Goal: Task Accomplishment & Management: Manage account settings

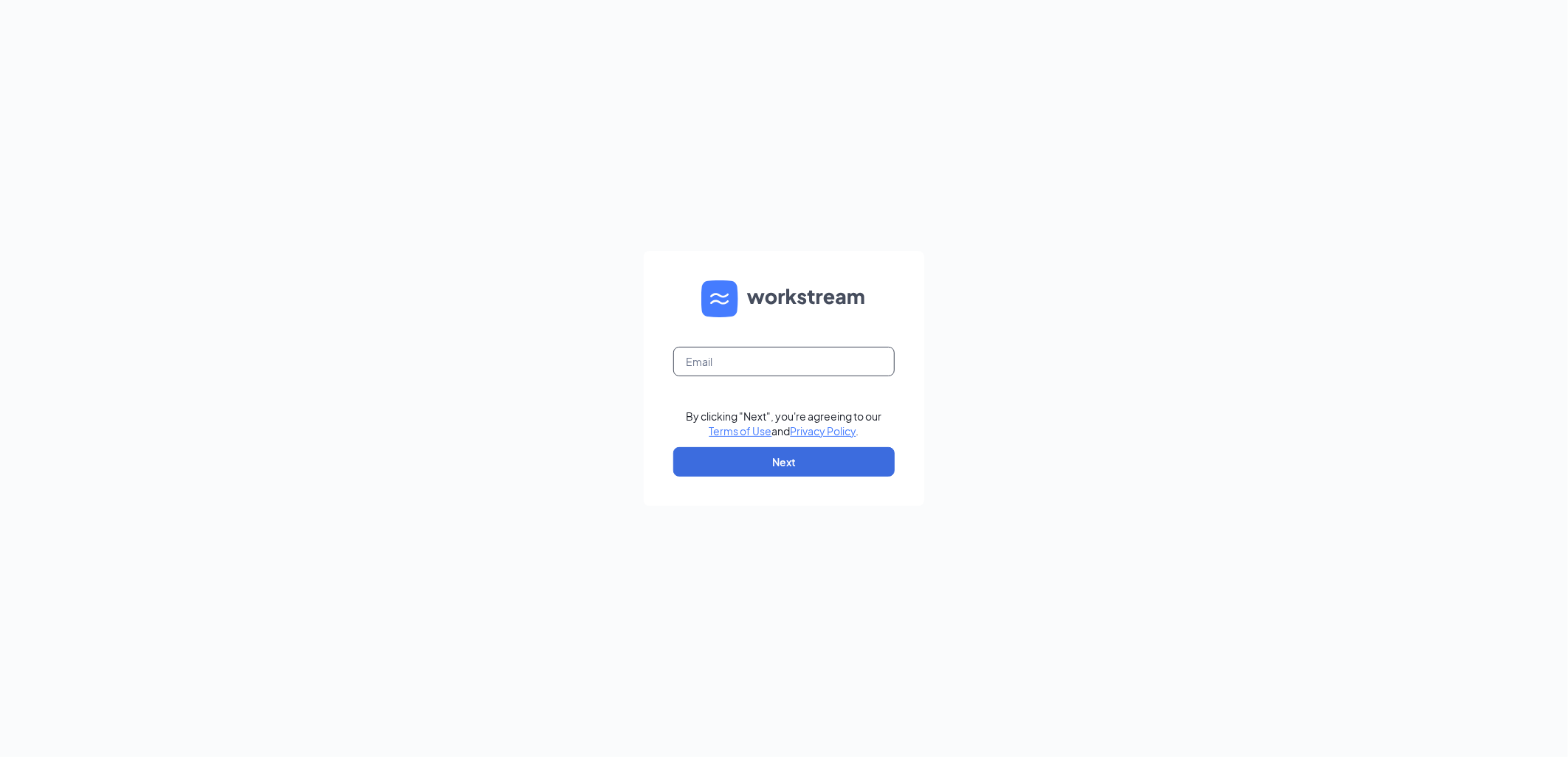
click at [765, 363] on input "text" at bounding box center [784, 361] width 222 height 29
type input "[EMAIL_ADDRESS][DOMAIN_NAME]"
click at [793, 463] on button "Next" at bounding box center [784, 461] width 222 height 29
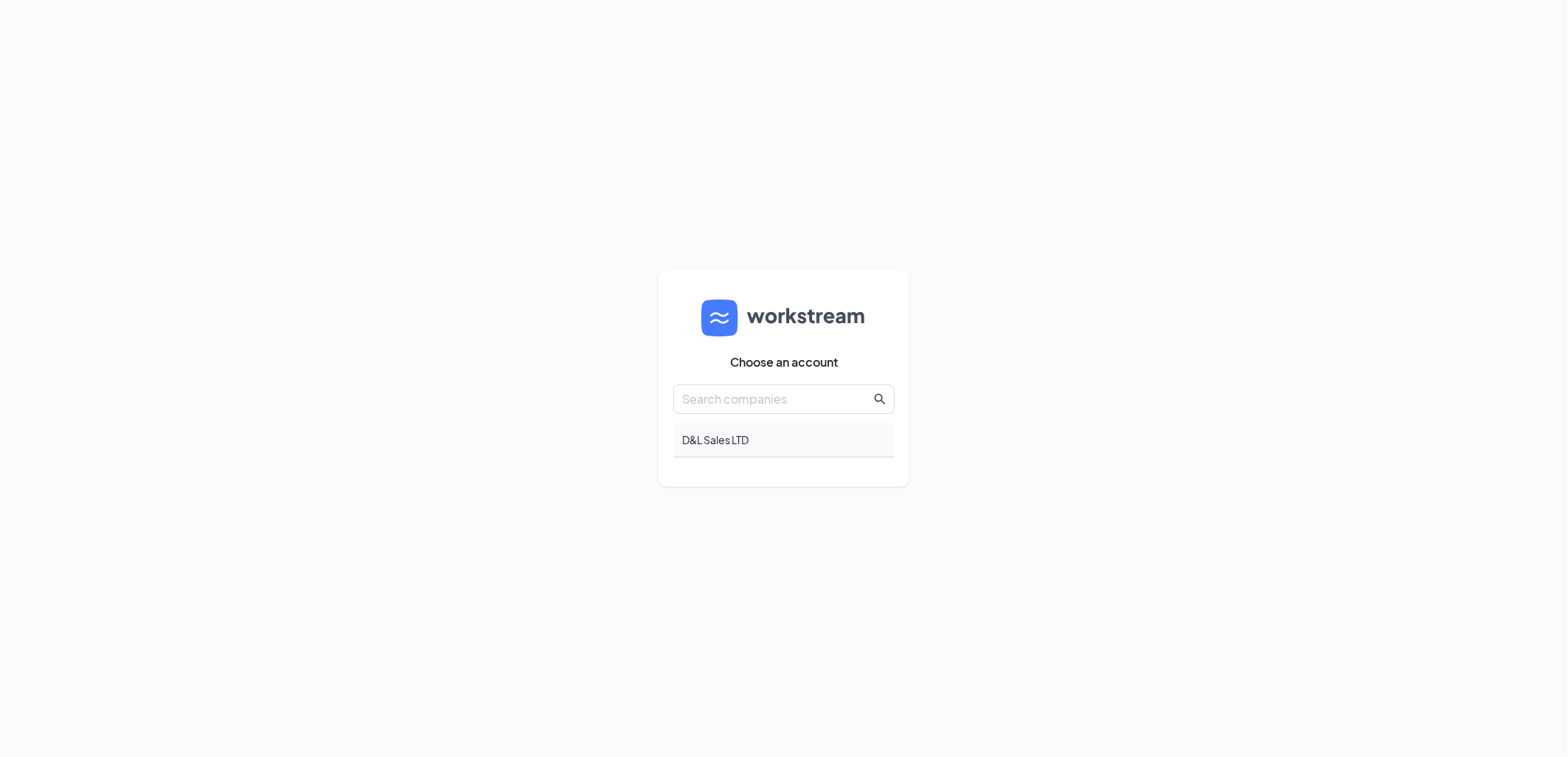
click at [696, 438] on div "D&L Sales LTD" at bounding box center [784, 440] width 222 height 34
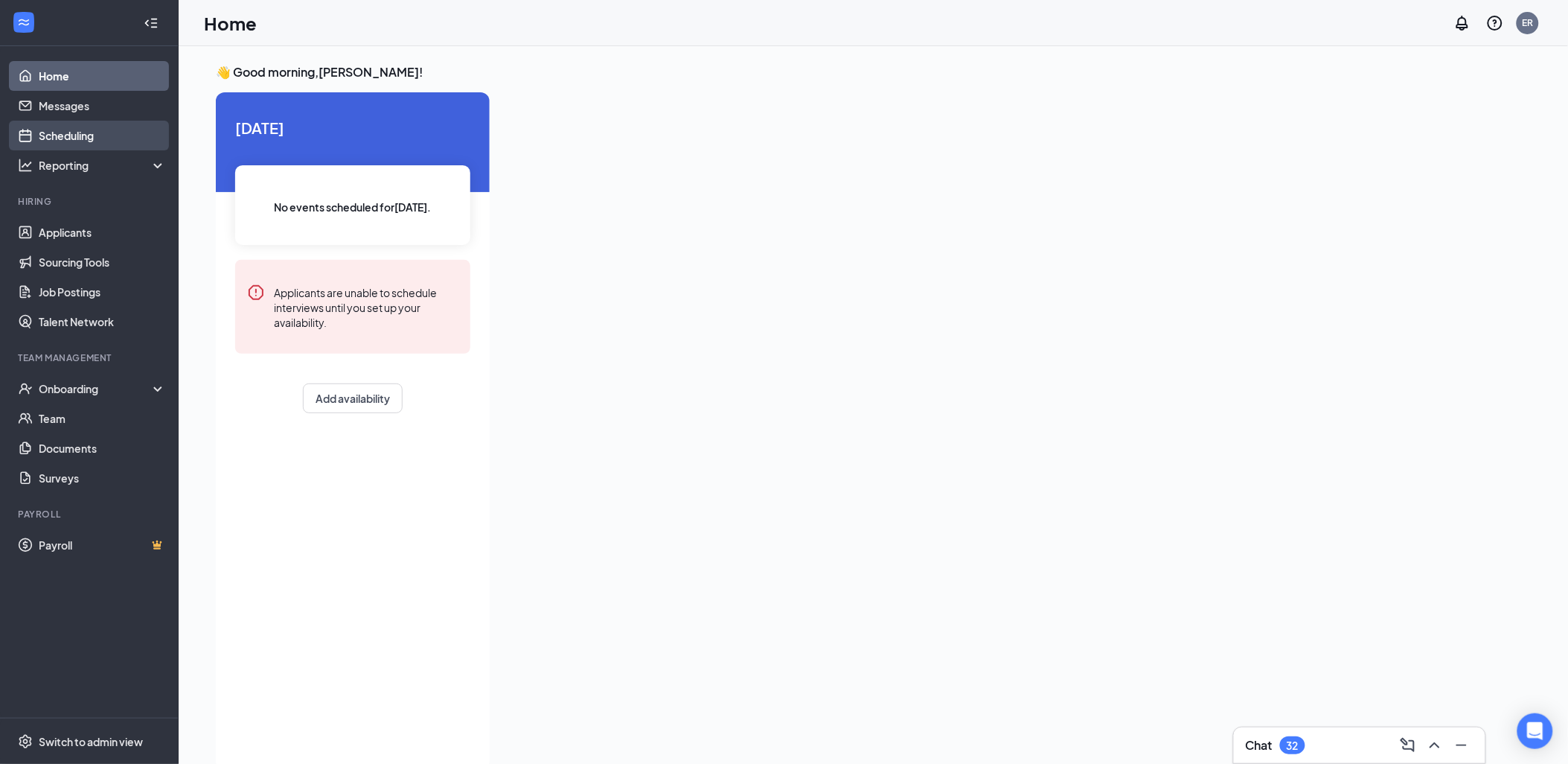
click at [89, 127] on link "Scheduling" at bounding box center [102, 135] width 127 height 29
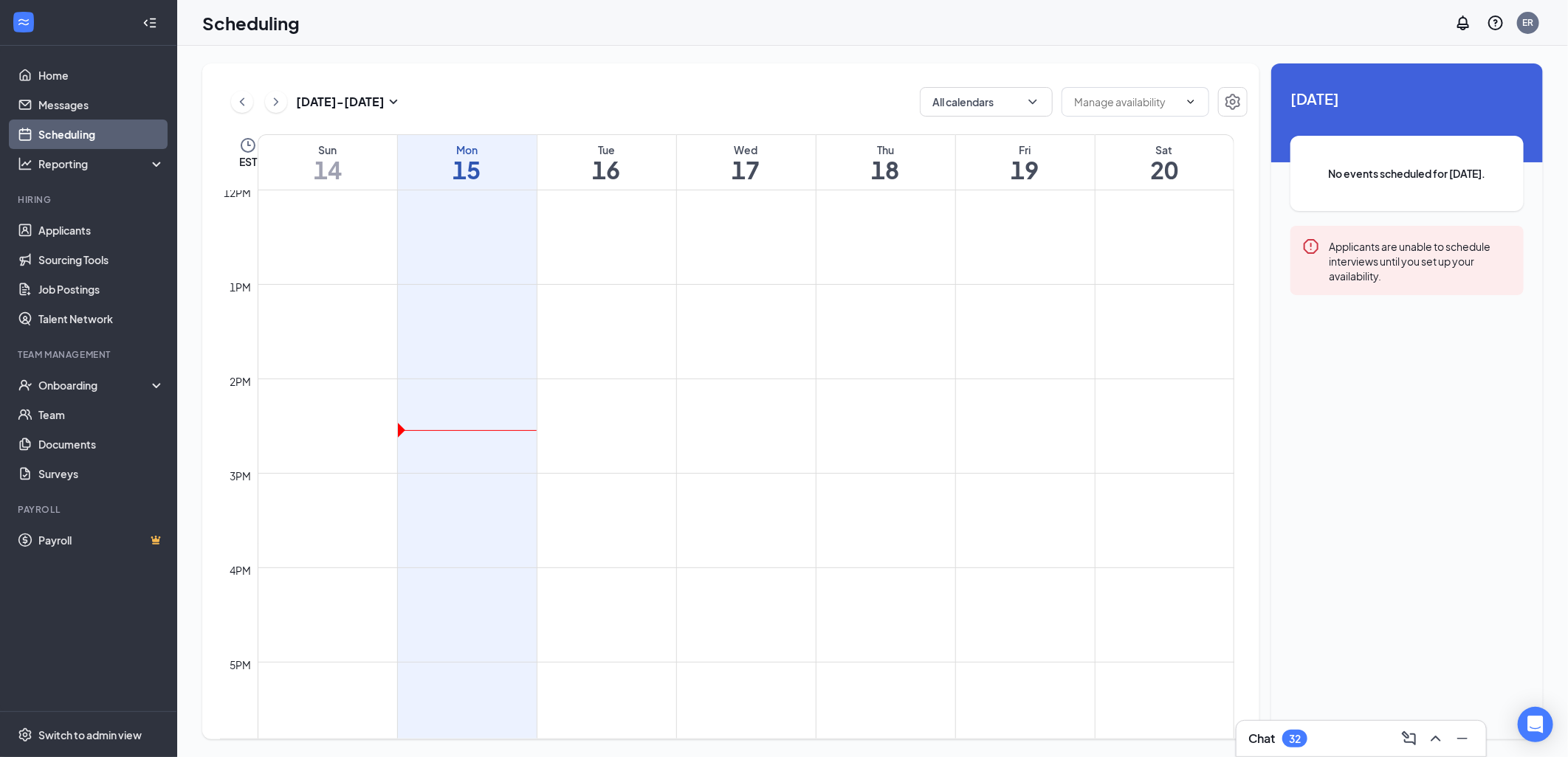
scroll to position [1135, 0]
click at [598, 379] on td at bounding box center [746, 390] width 977 height 24
click at [639, 383] on td at bounding box center [746, 390] width 977 height 24
click at [639, 379] on td at bounding box center [746, 390] width 977 height 24
click at [587, 141] on div "Tue 16" at bounding box center [606, 163] width 139 height 55
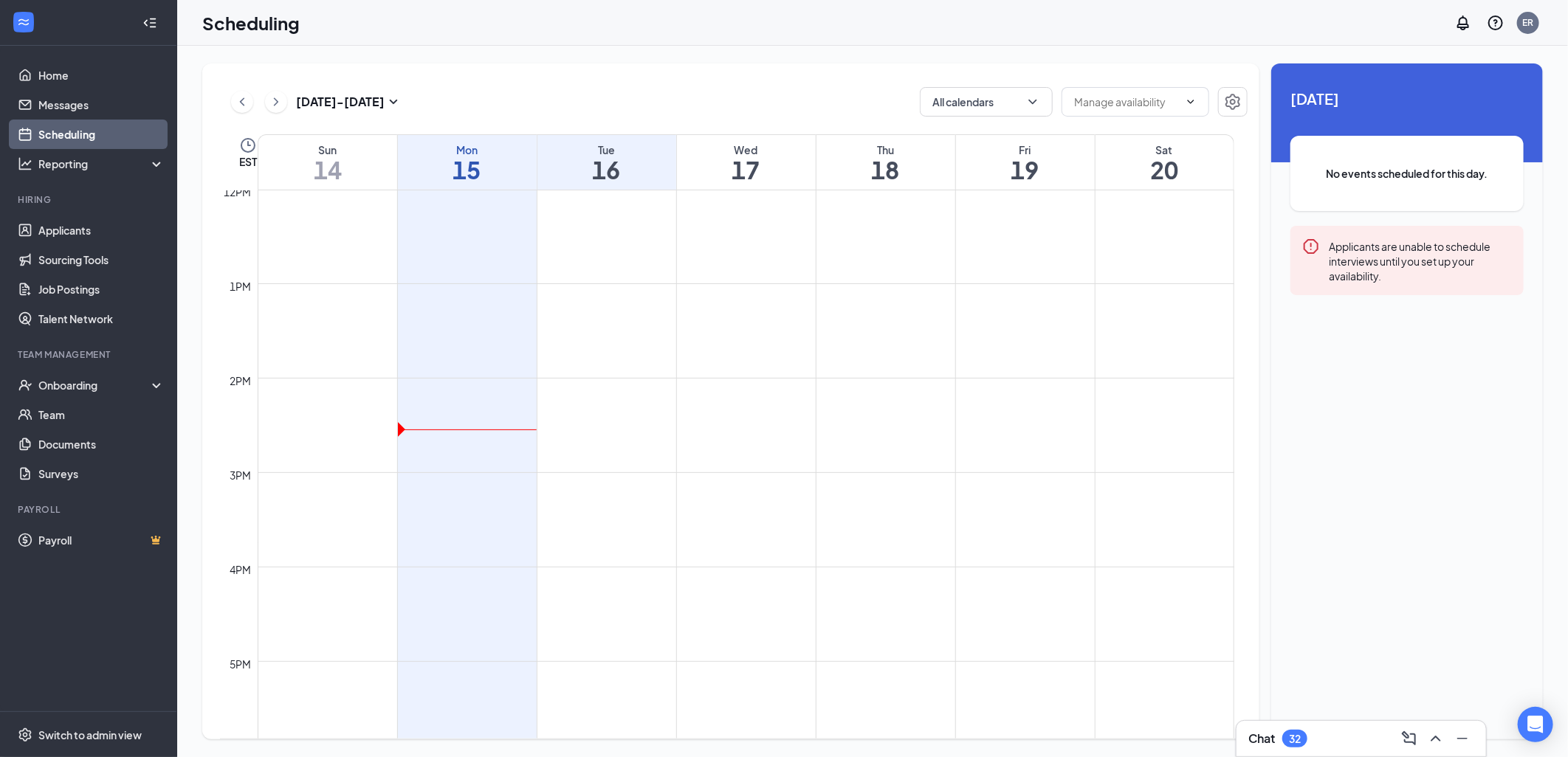
click at [599, 157] on h1 "16" at bounding box center [606, 170] width 139 height 25
click at [639, 171] on h1 "16" at bounding box center [606, 170] width 139 height 25
drag, startPoint x: 496, startPoint y: 159, endPoint x: 503, endPoint y: 168, distance: 11.4
click at [496, 163] on h1 "15" at bounding box center [467, 170] width 139 height 25
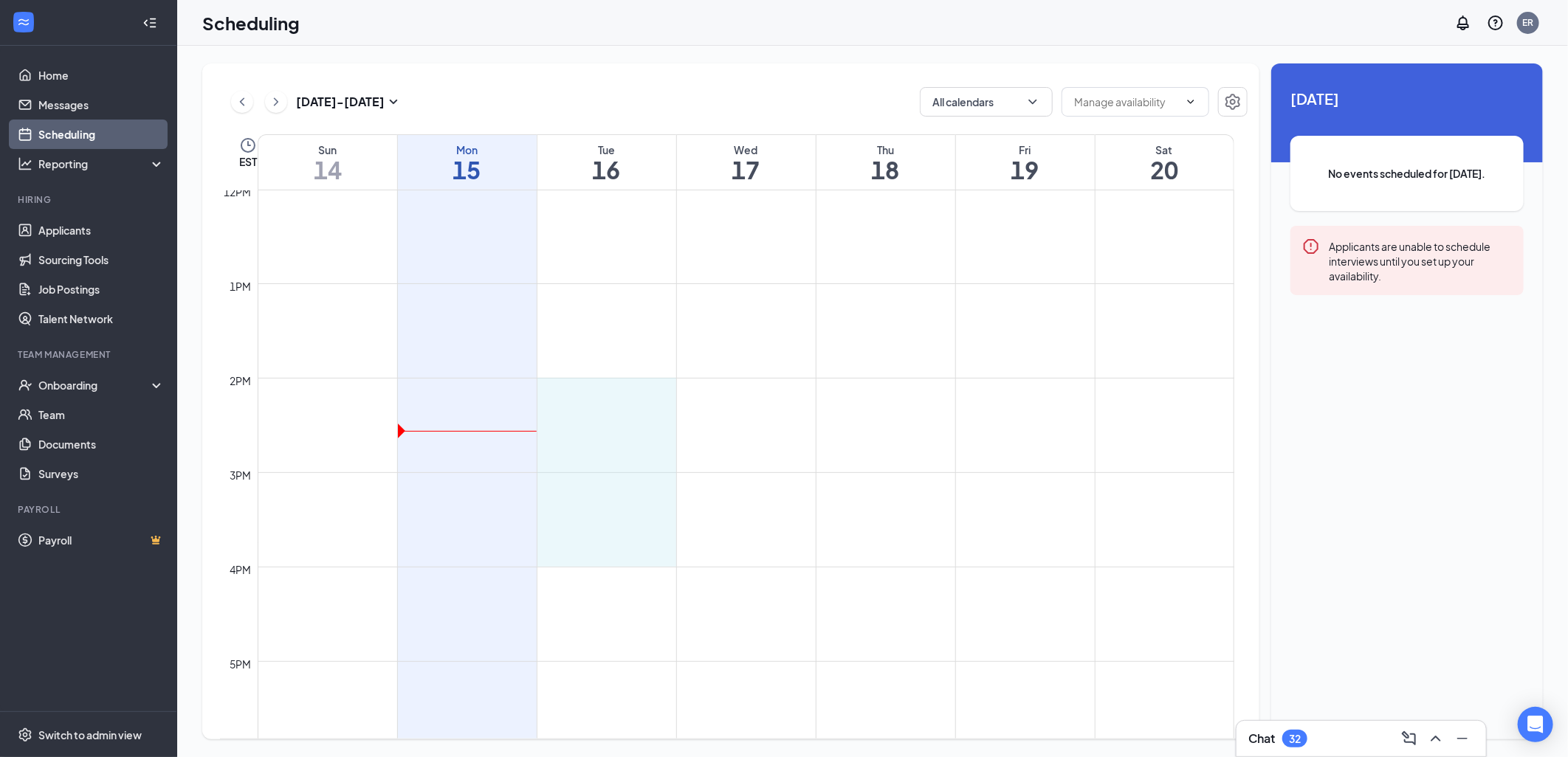
drag, startPoint x: 619, startPoint y: 387, endPoint x: 636, endPoint y: 561, distance: 174.8
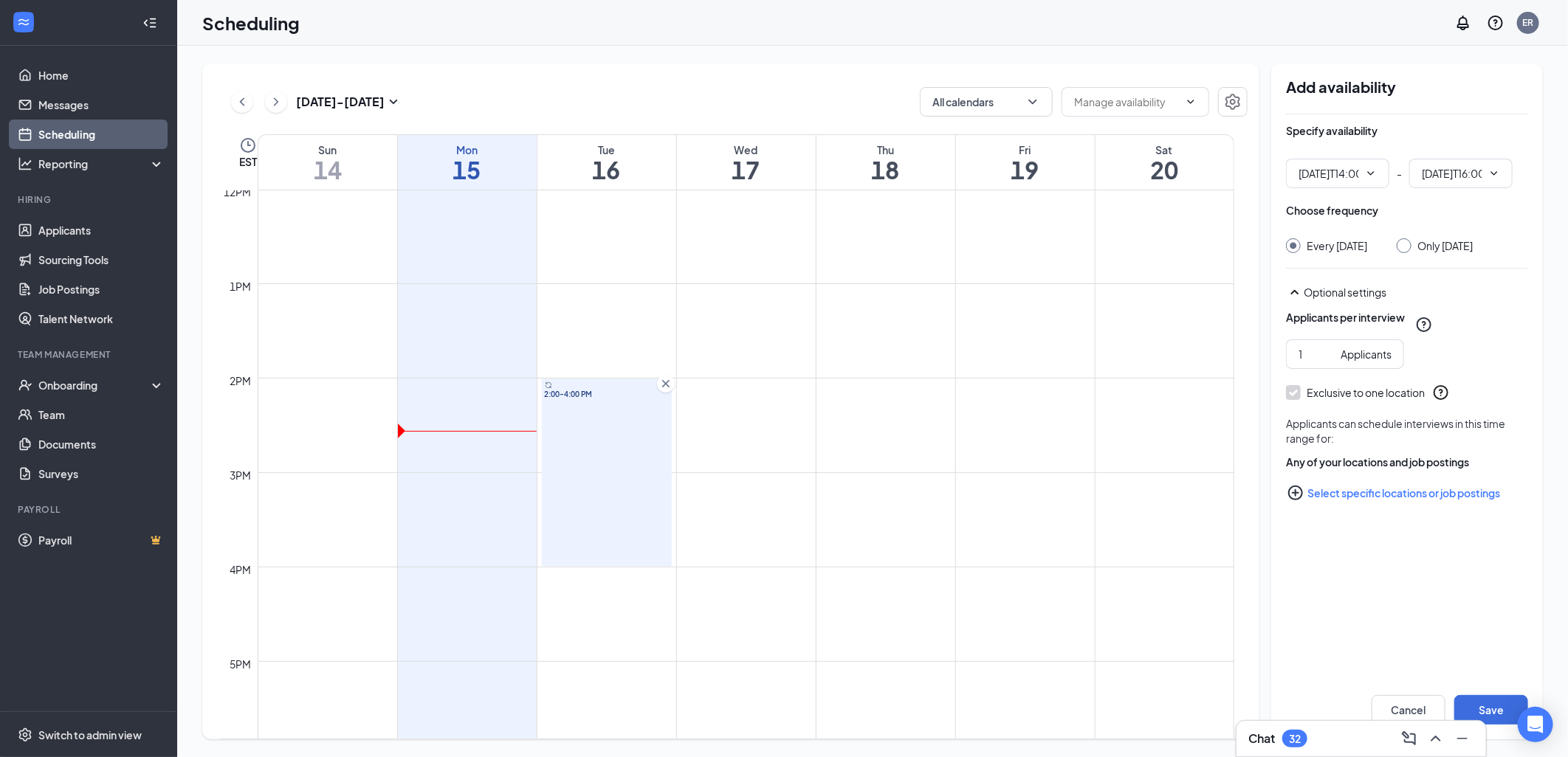
type input "02:00 PM"
type input "04:00 PM"
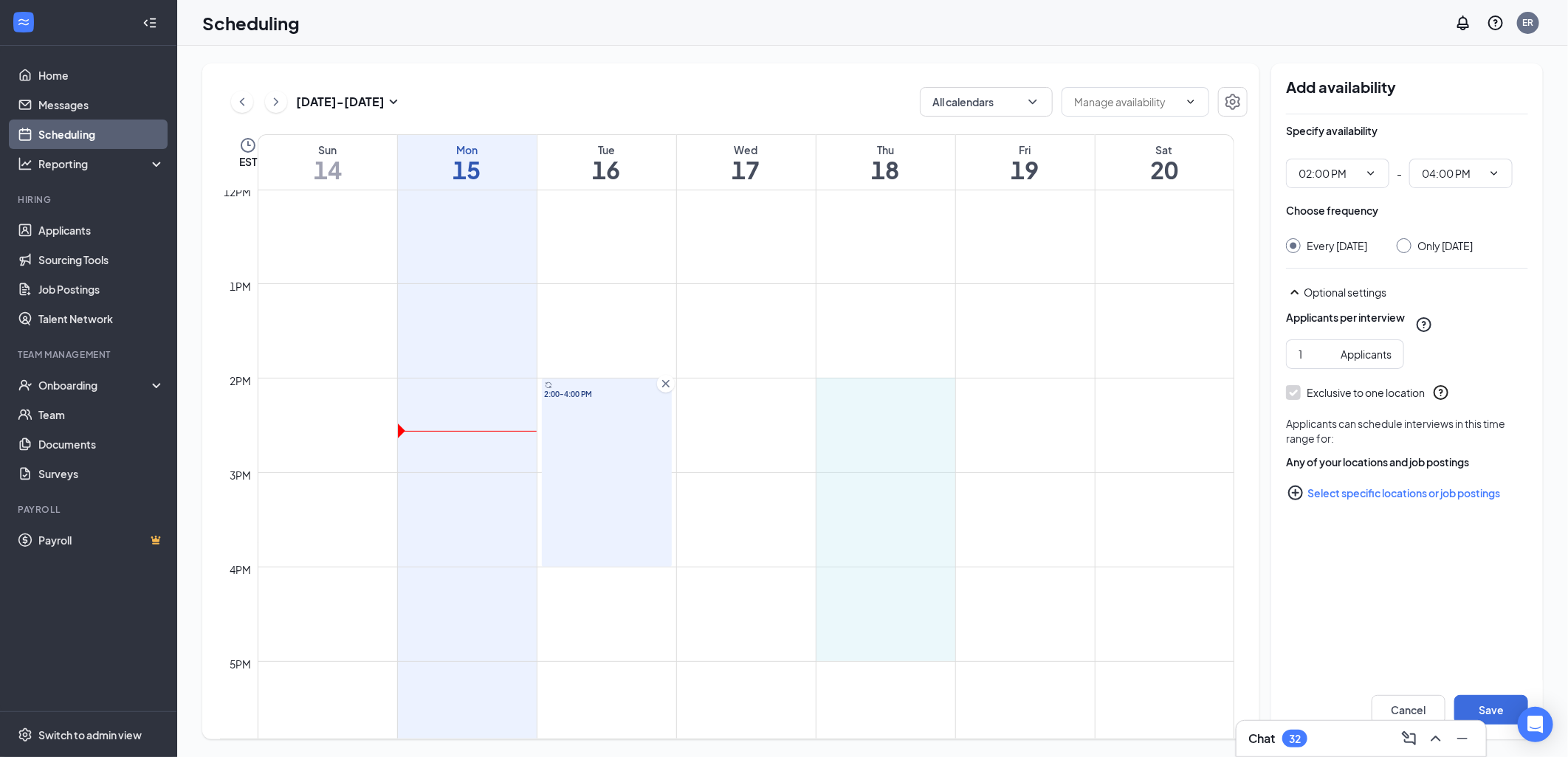
drag, startPoint x: 855, startPoint y: 379, endPoint x: 867, endPoint y: 638, distance: 259.3
click at [1314, 358] on input "1" at bounding box center [1316, 357] width 36 height 16
click at [1328, 355] on input "2" at bounding box center [1316, 357] width 36 height 16
click at [1328, 355] on input "3" at bounding box center [1316, 357] width 36 height 16
type input "4"
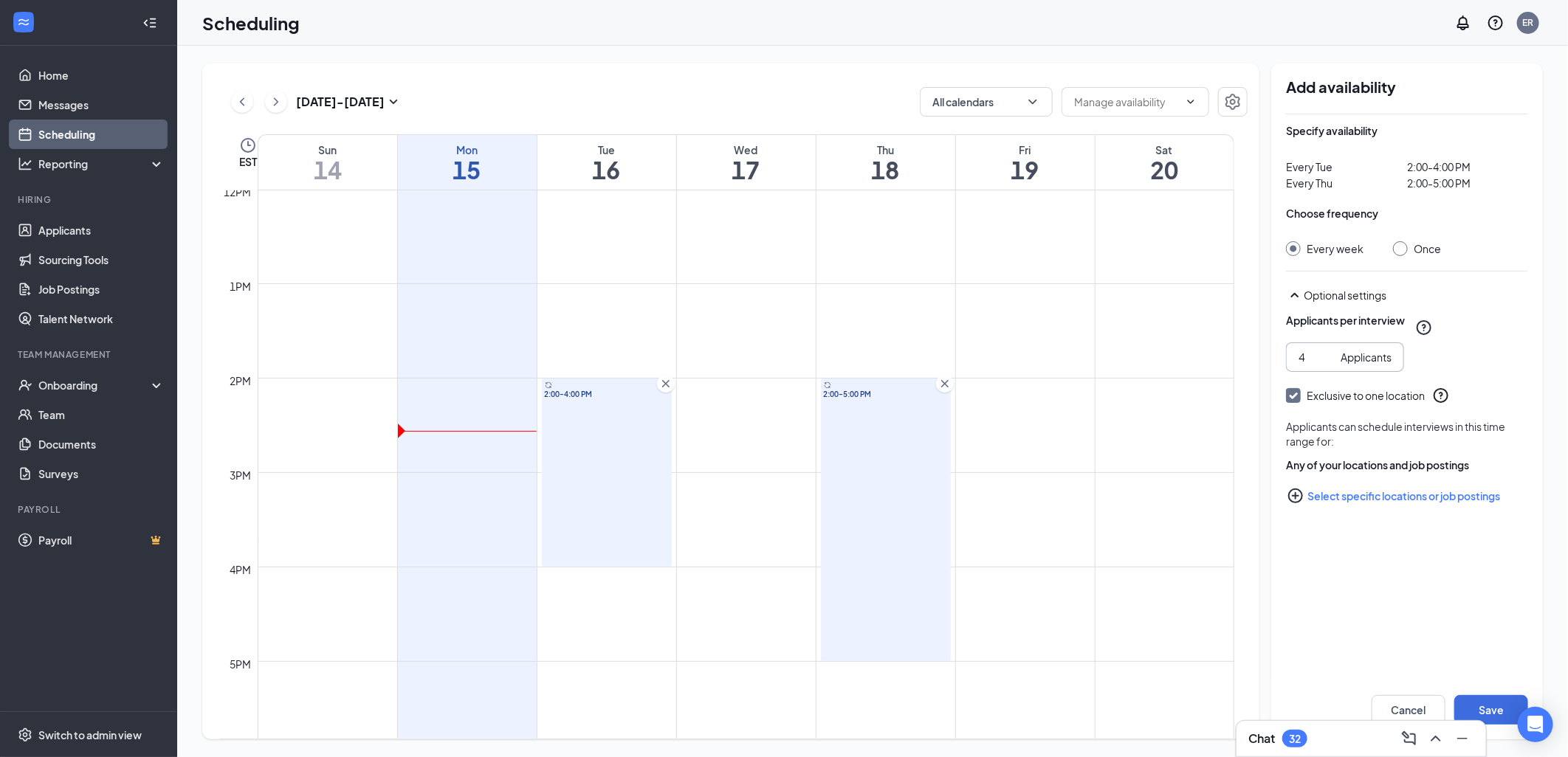
click at [1328, 355] on input "4" at bounding box center [1316, 357] width 36 height 16
click at [1402, 249] on input "Once" at bounding box center [1398, 246] width 11 height 11
radio input "true"
radio input "false"
click at [1502, 708] on button "Save" at bounding box center [1492, 709] width 74 height 29
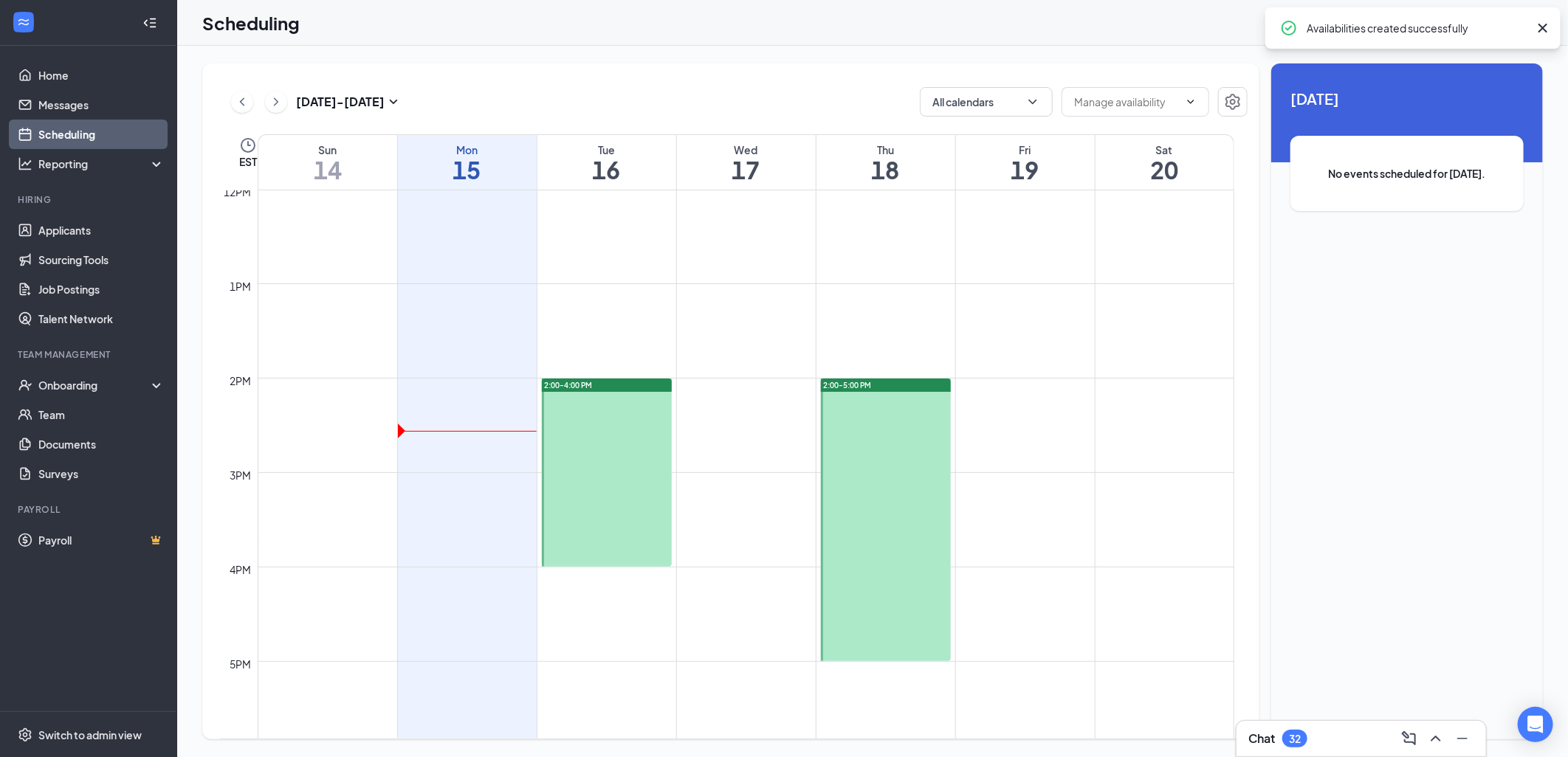
click at [1350, 741] on div "Chat 32" at bounding box center [1362, 738] width 226 height 24
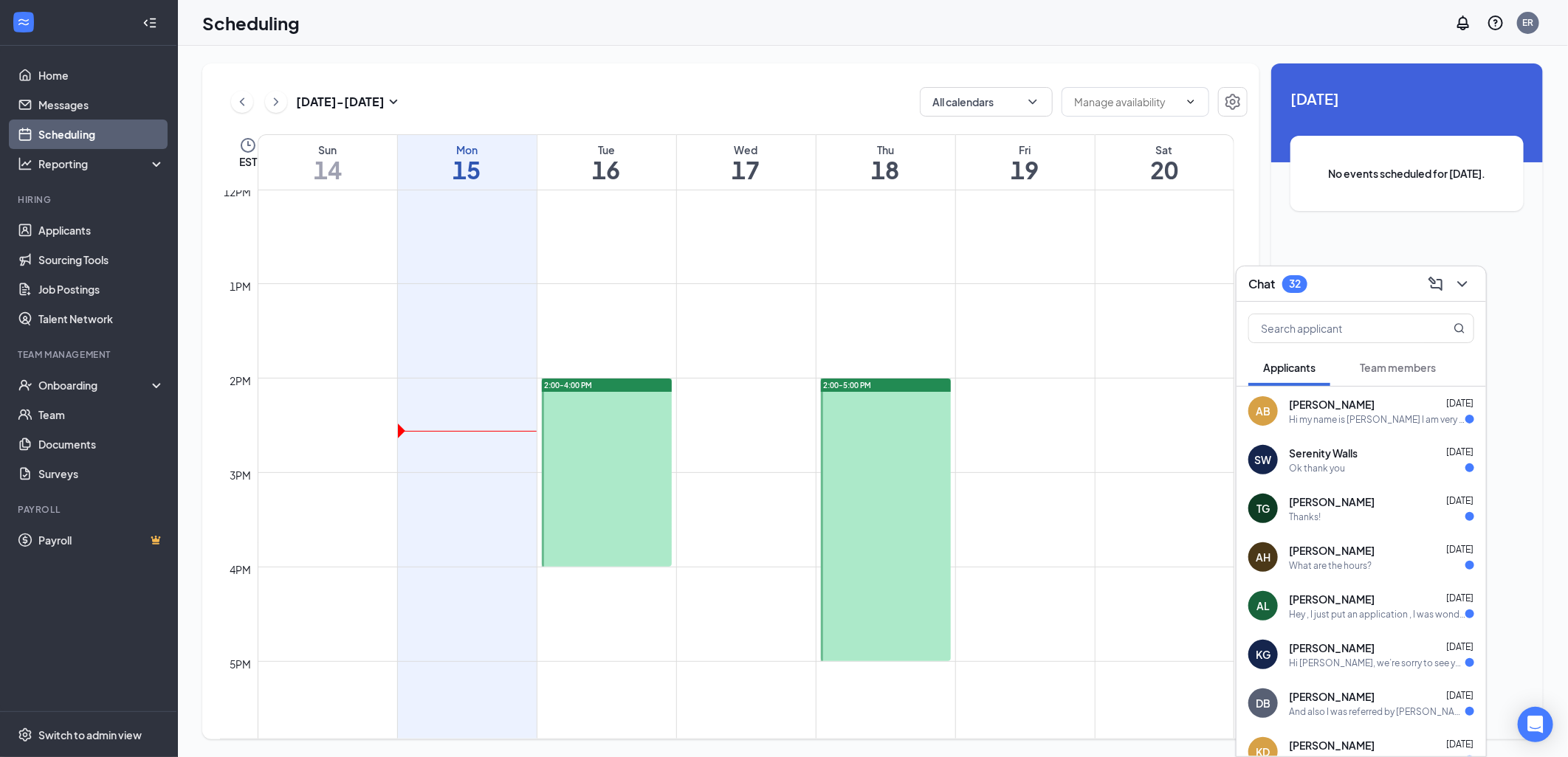
click at [1371, 665] on div "Hi kyleigh, we’re sorry to see you go! Your meeting with Culver's for Front of …" at bounding box center [1378, 662] width 177 height 12
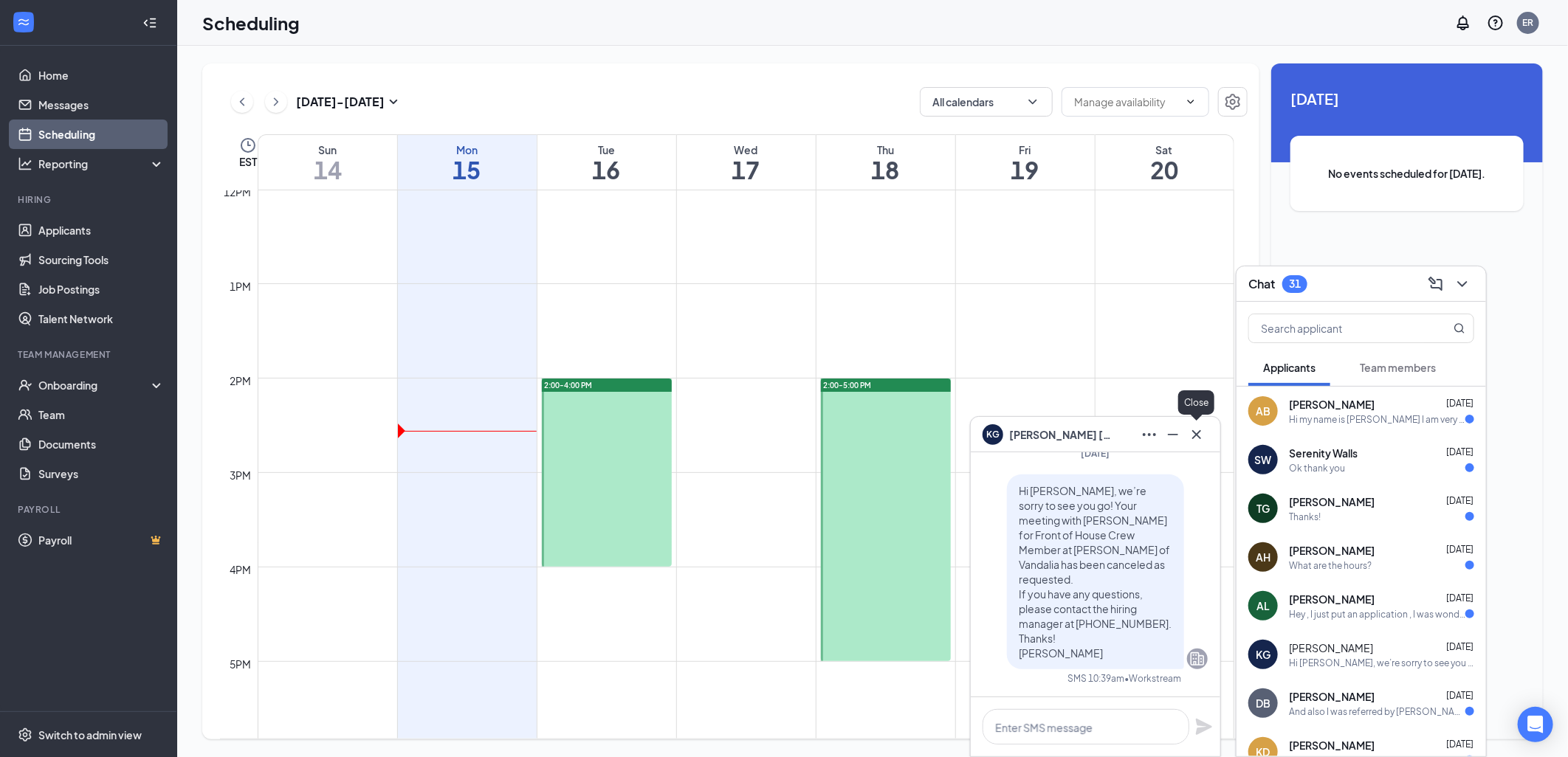
click at [1200, 437] on icon "Cross" at bounding box center [1197, 434] width 9 height 9
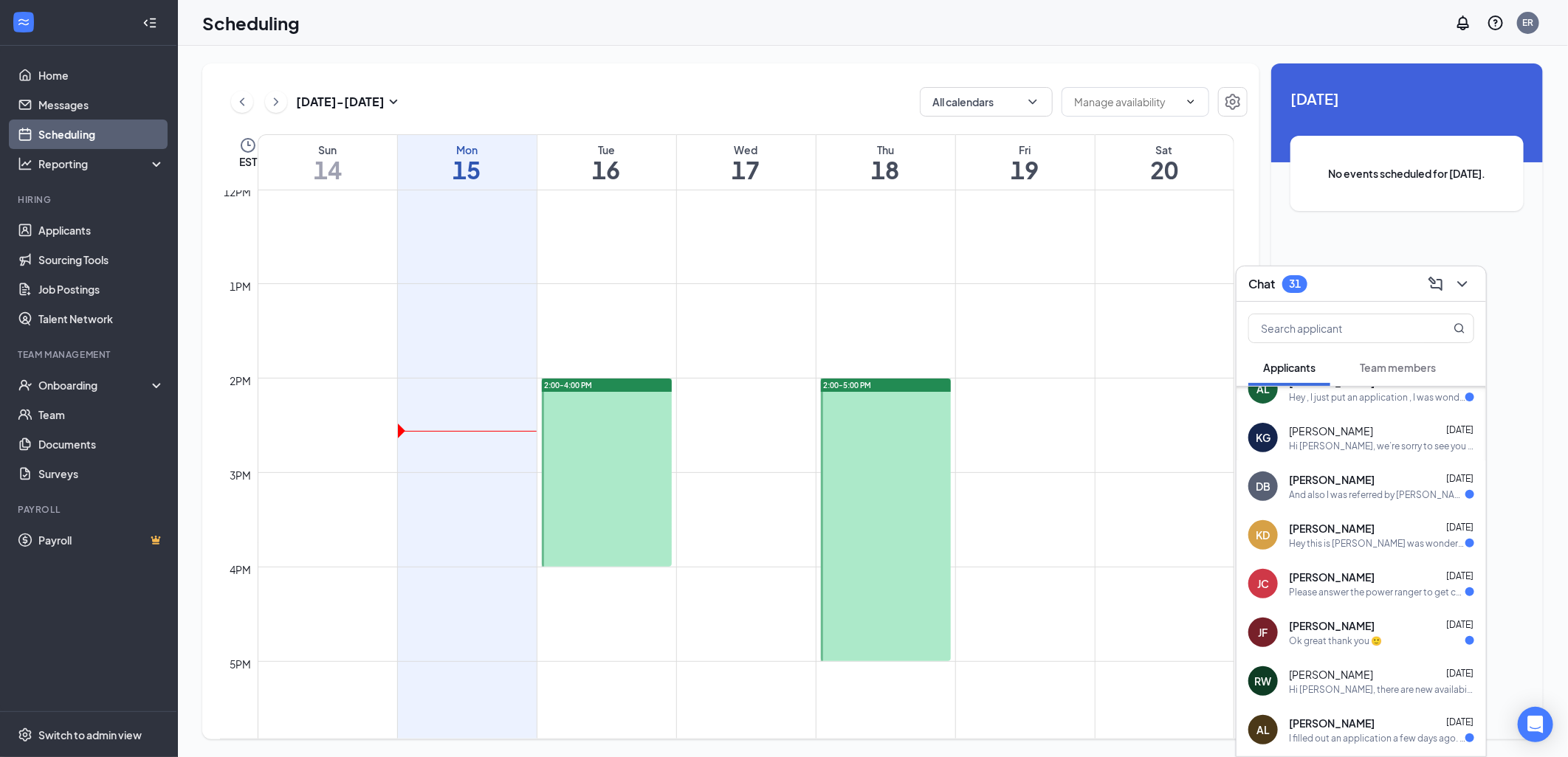
scroll to position [246, 0]
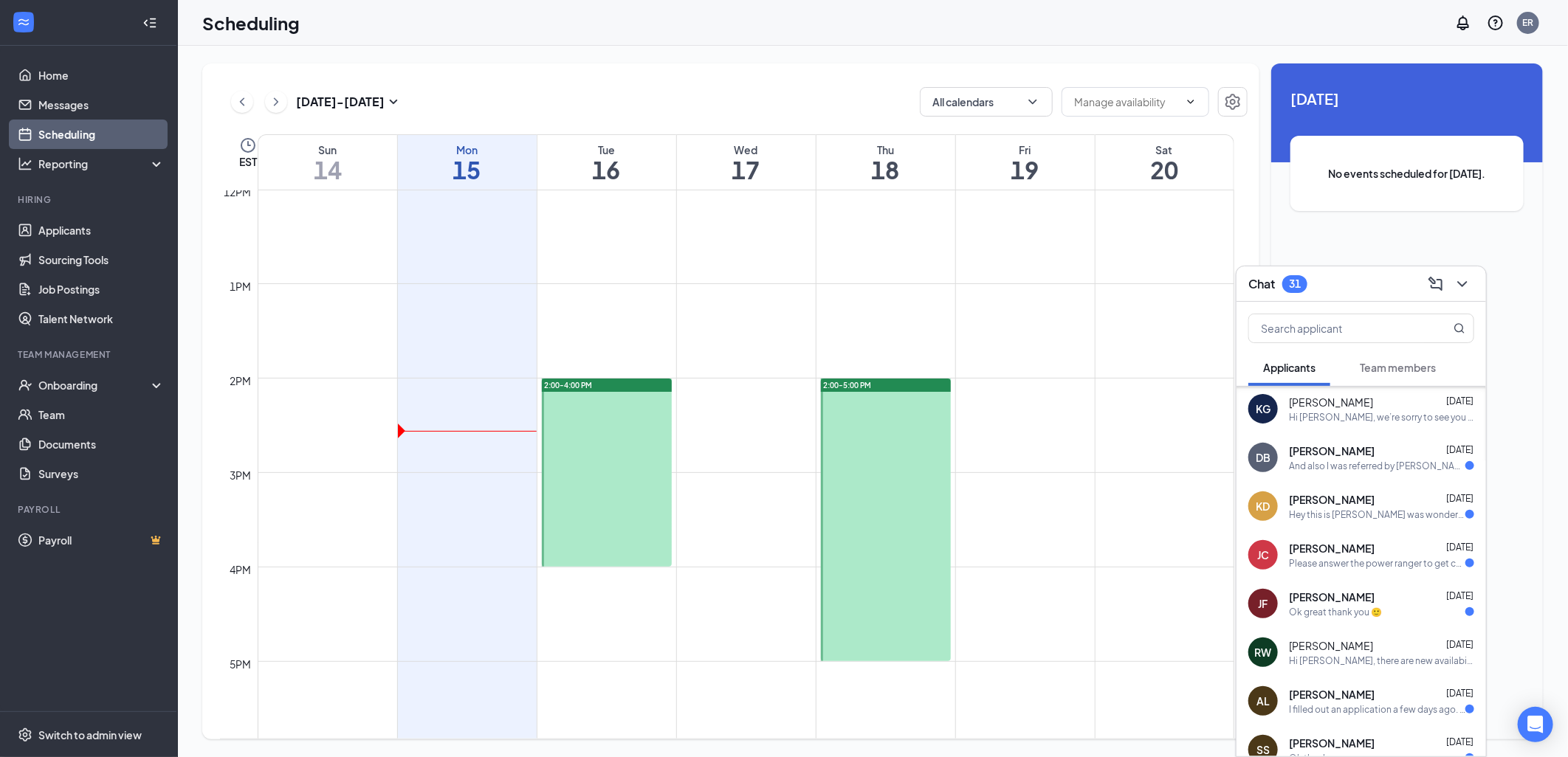
click at [1393, 467] on div "And also I was referred by KD" at bounding box center [1378, 466] width 177 height 12
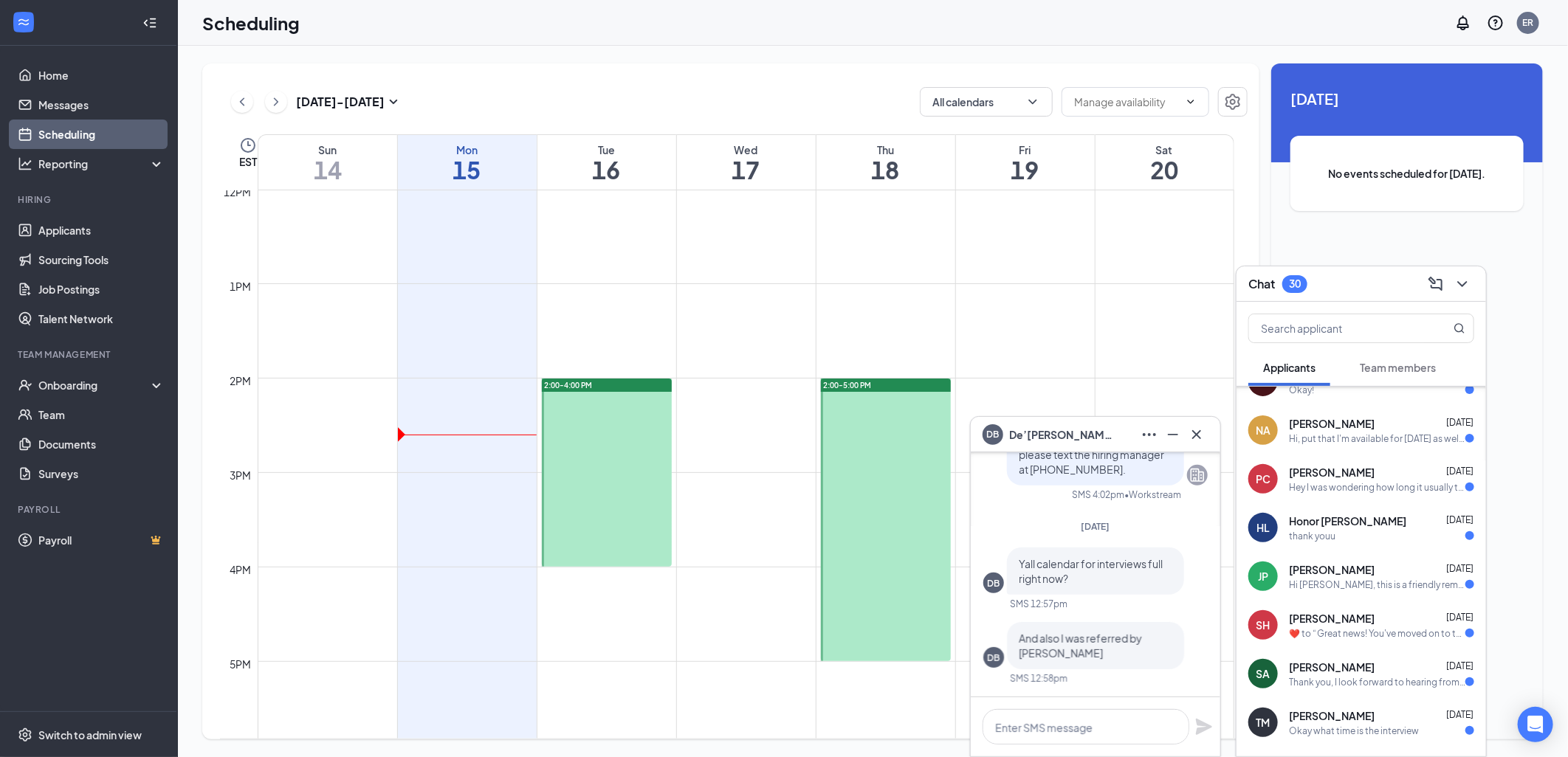
scroll to position [1005, 0]
click at [1368, 480] on div "Hey I was wondering how long it usually takes to get updated" at bounding box center [1378, 486] width 177 height 12
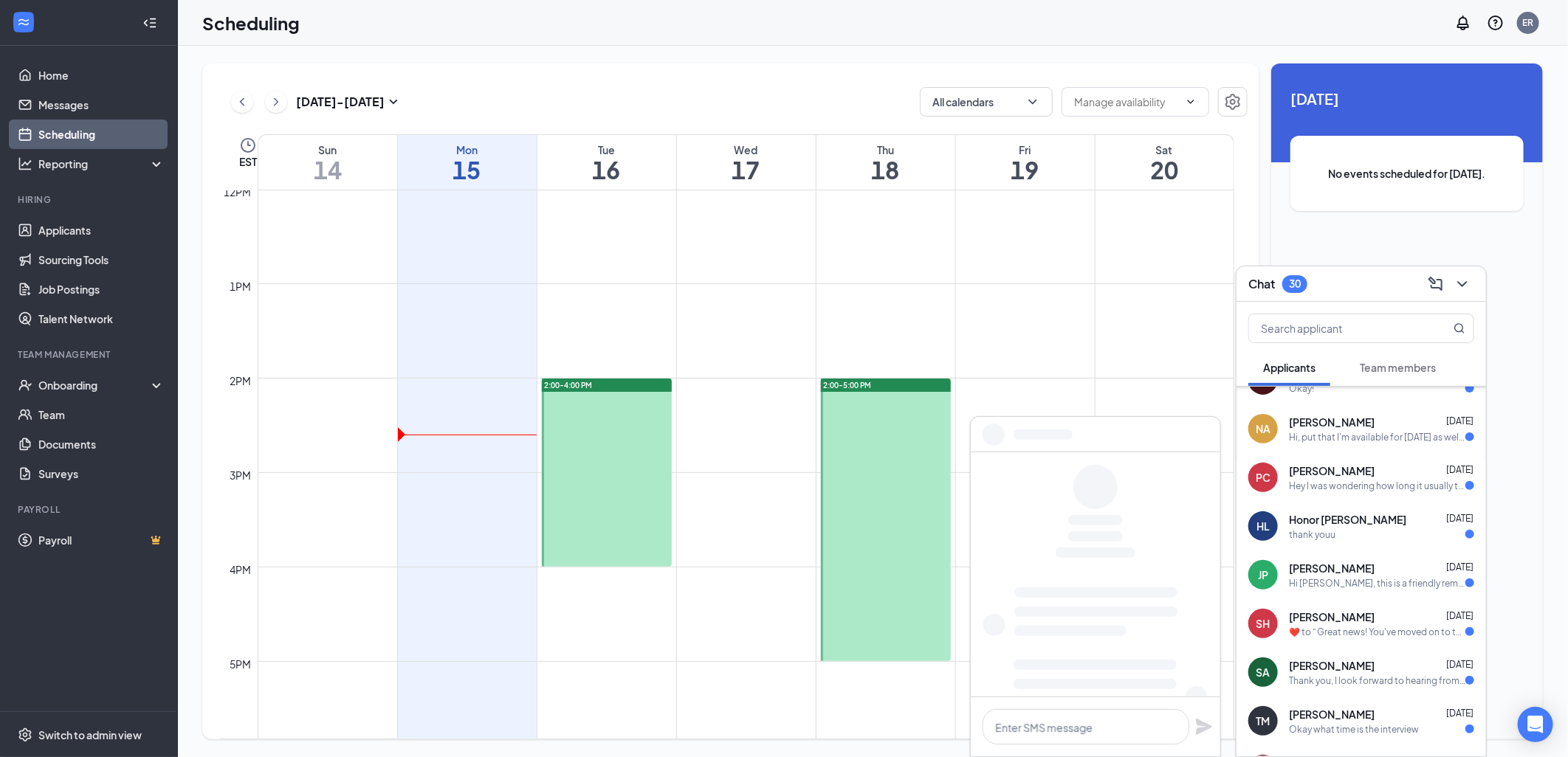
scroll to position [0, 0]
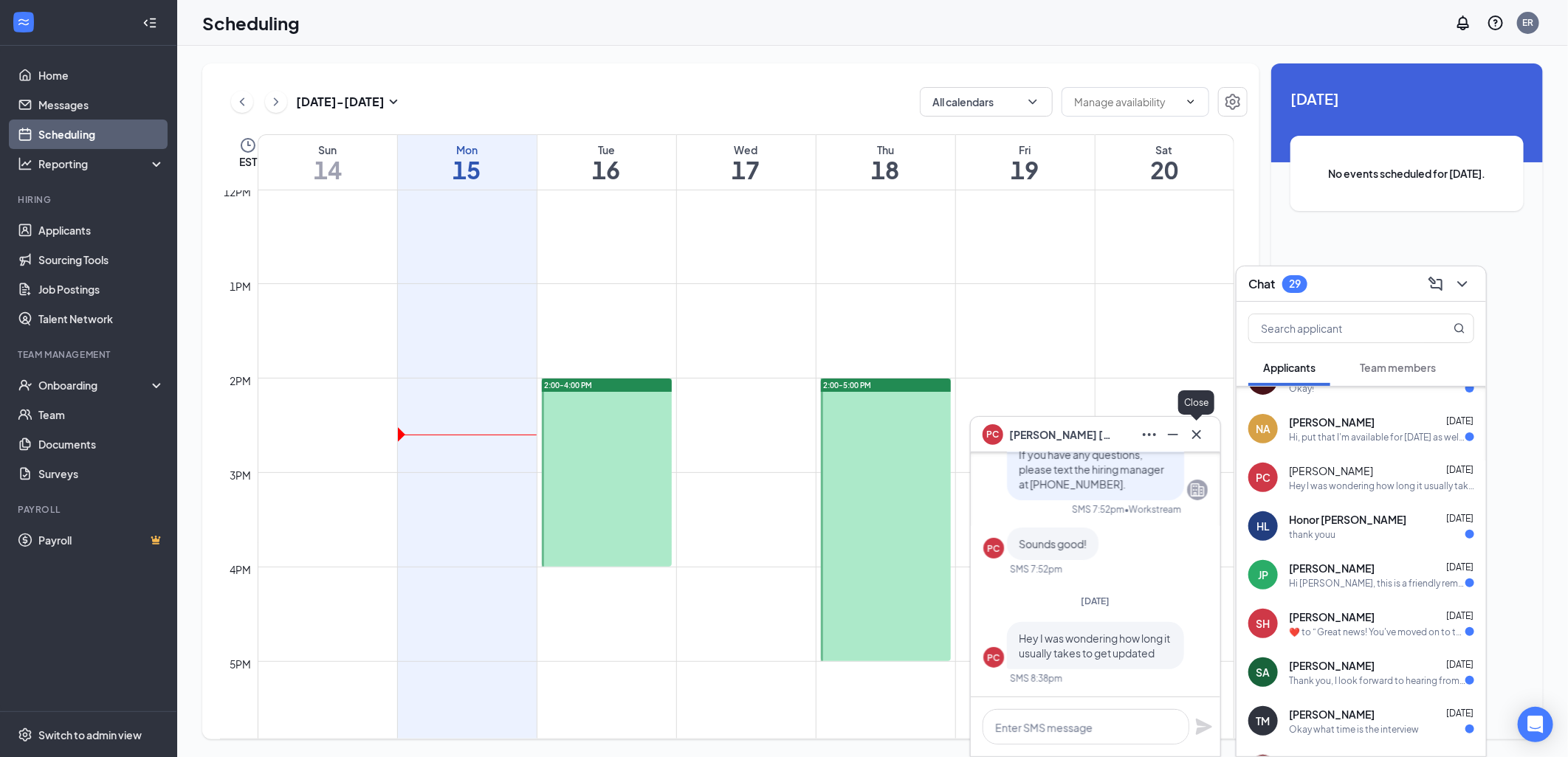
click at [1197, 429] on icon "Cross" at bounding box center [1197, 435] width 18 height 18
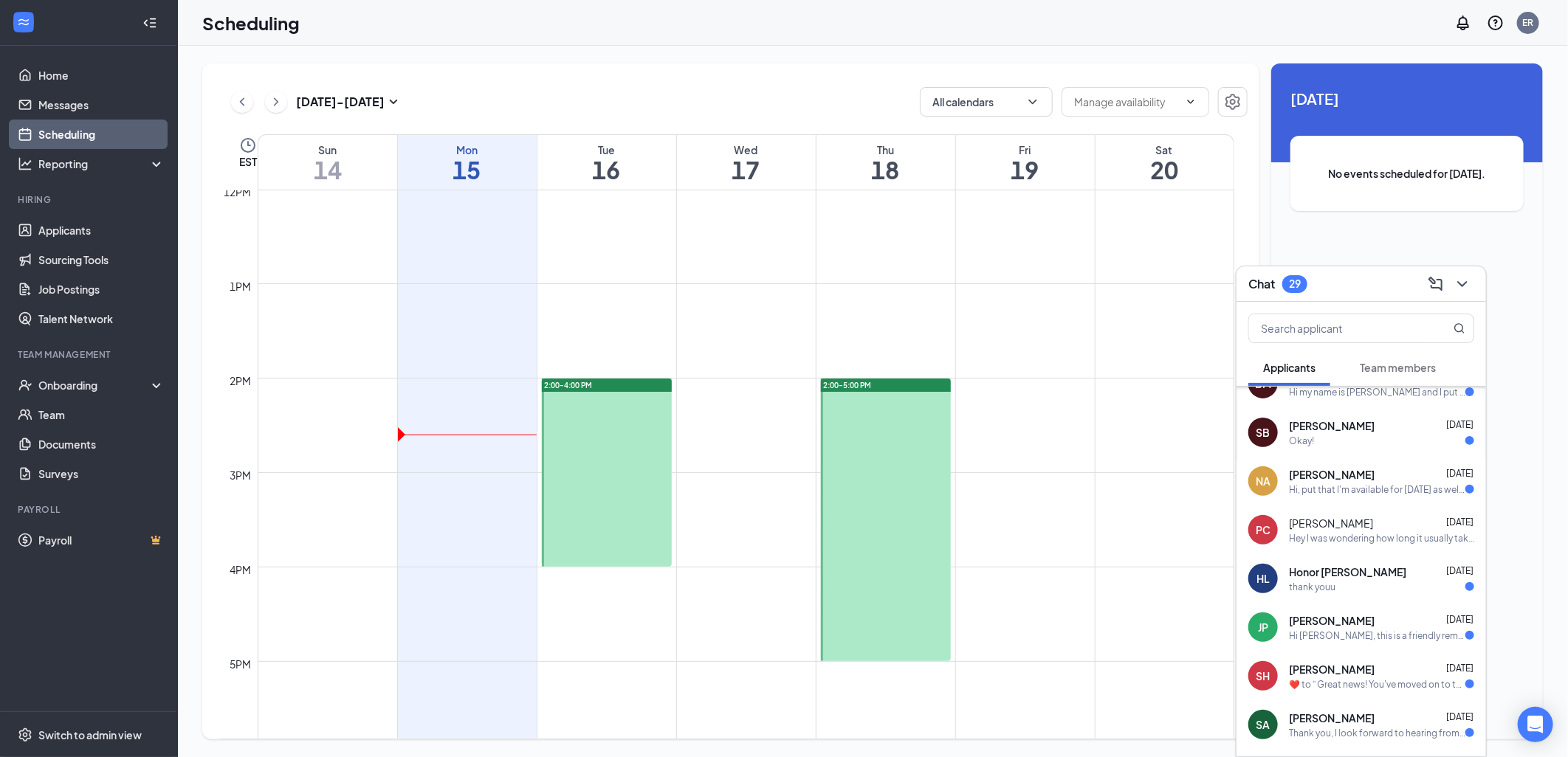
scroll to position [923, 0]
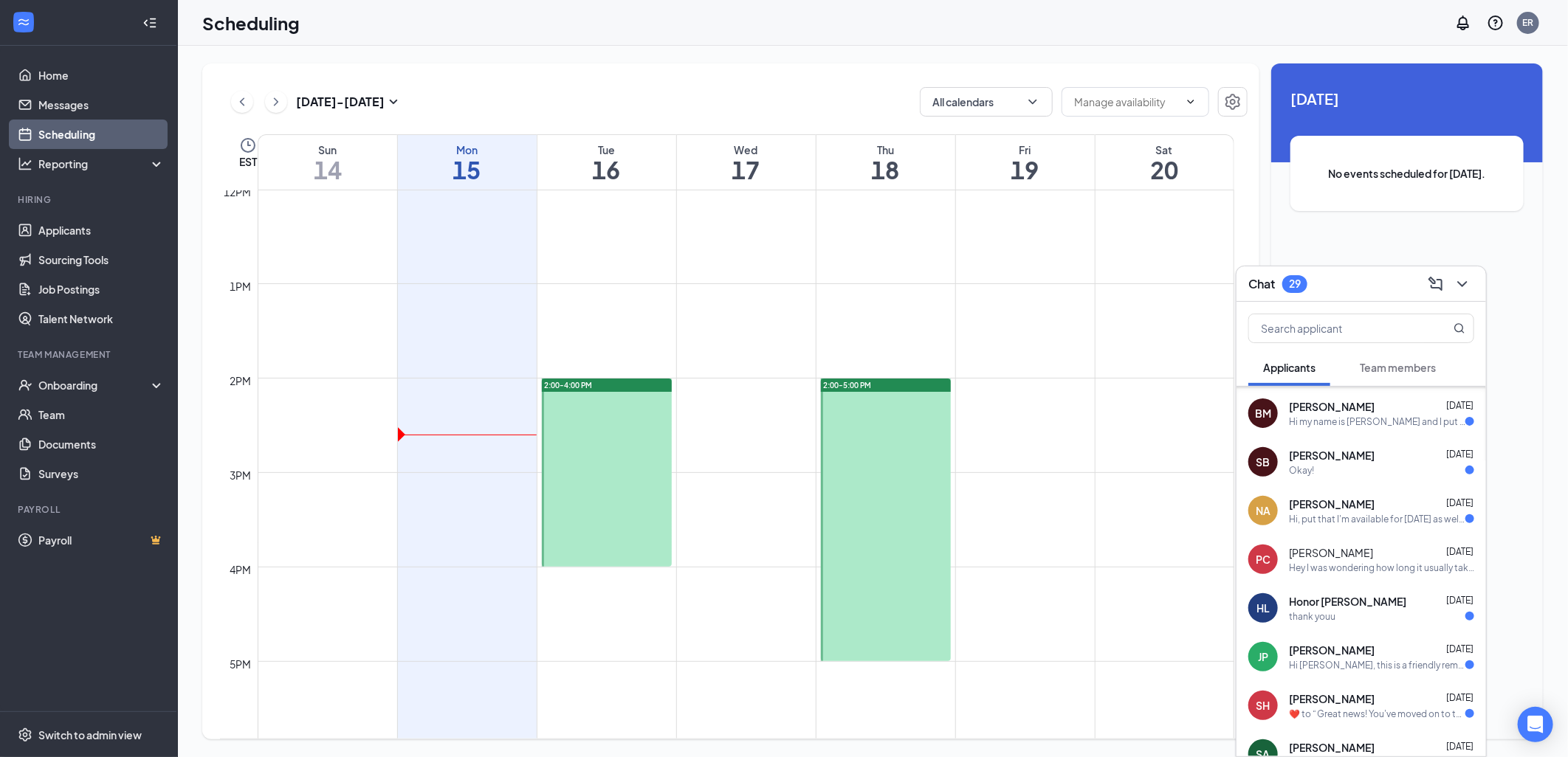
click at [1384, 514] on div "Hi, put that I'm available for Thursday as well. I didn't mean to" at bounding box center [1378, 519] width 177 height 12
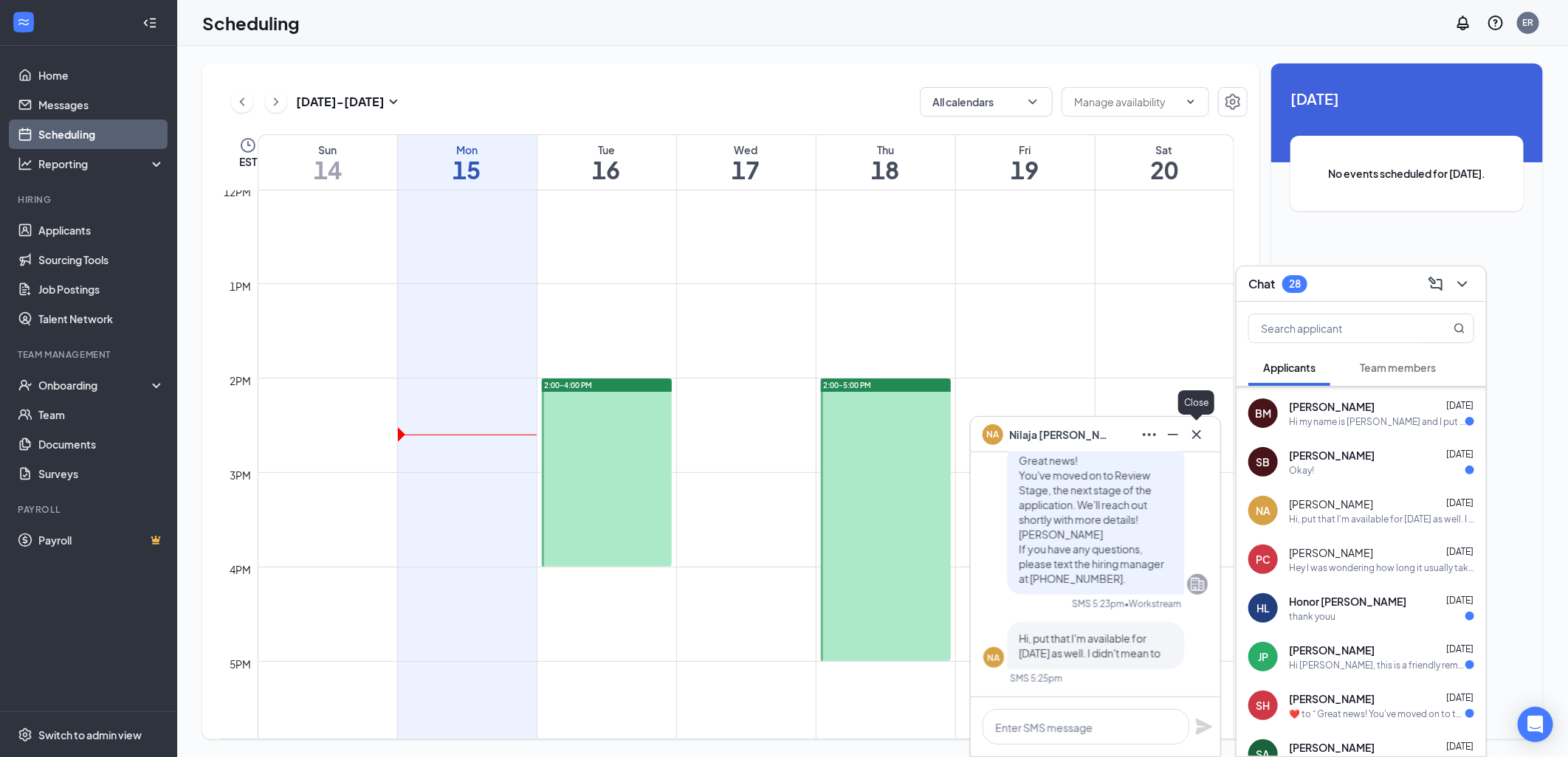
click at [1198, 432] on icon "Cross" at bounding box center [1197, 435] width 18 height 18
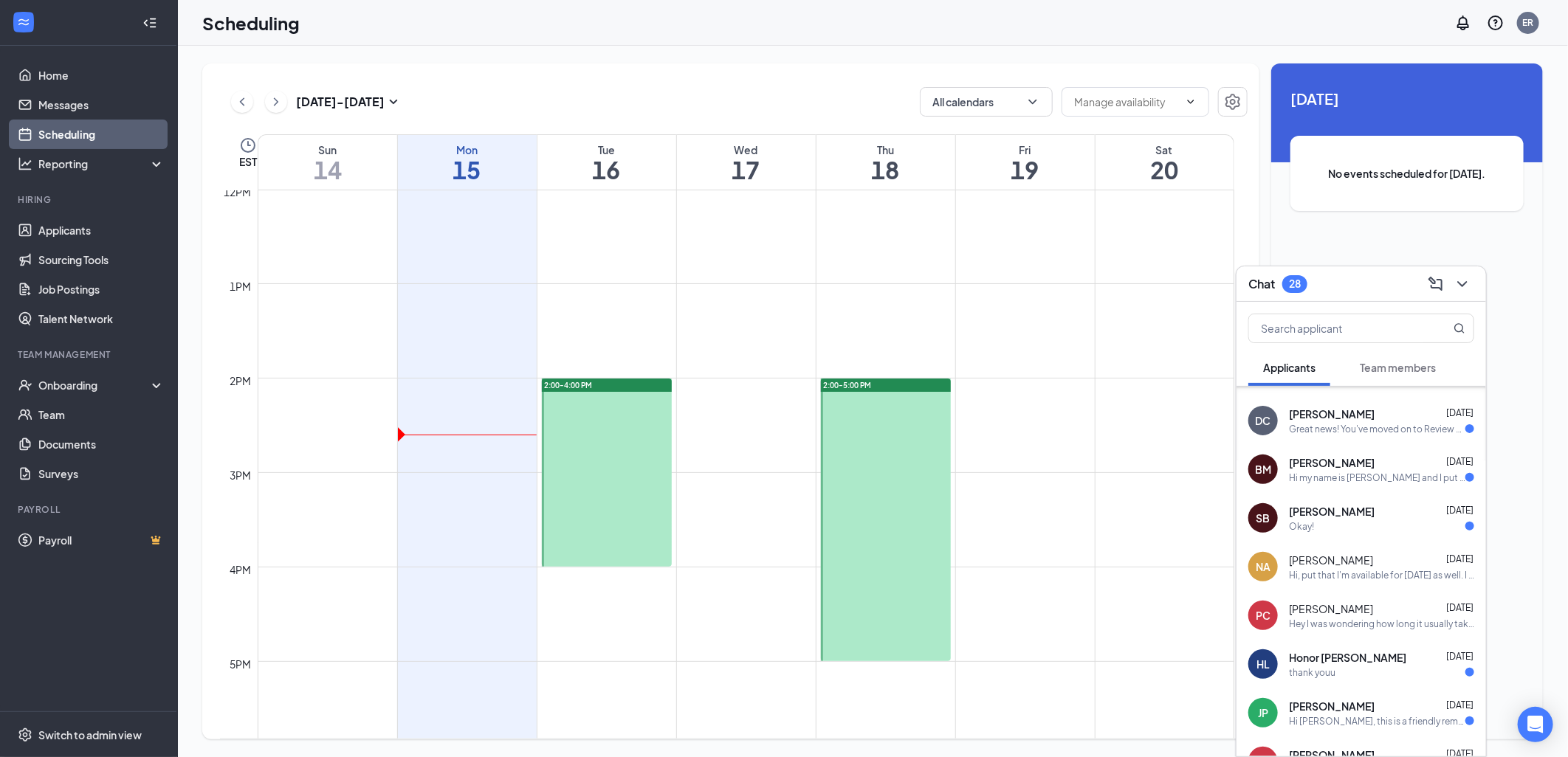
scroll to position [841, 0]
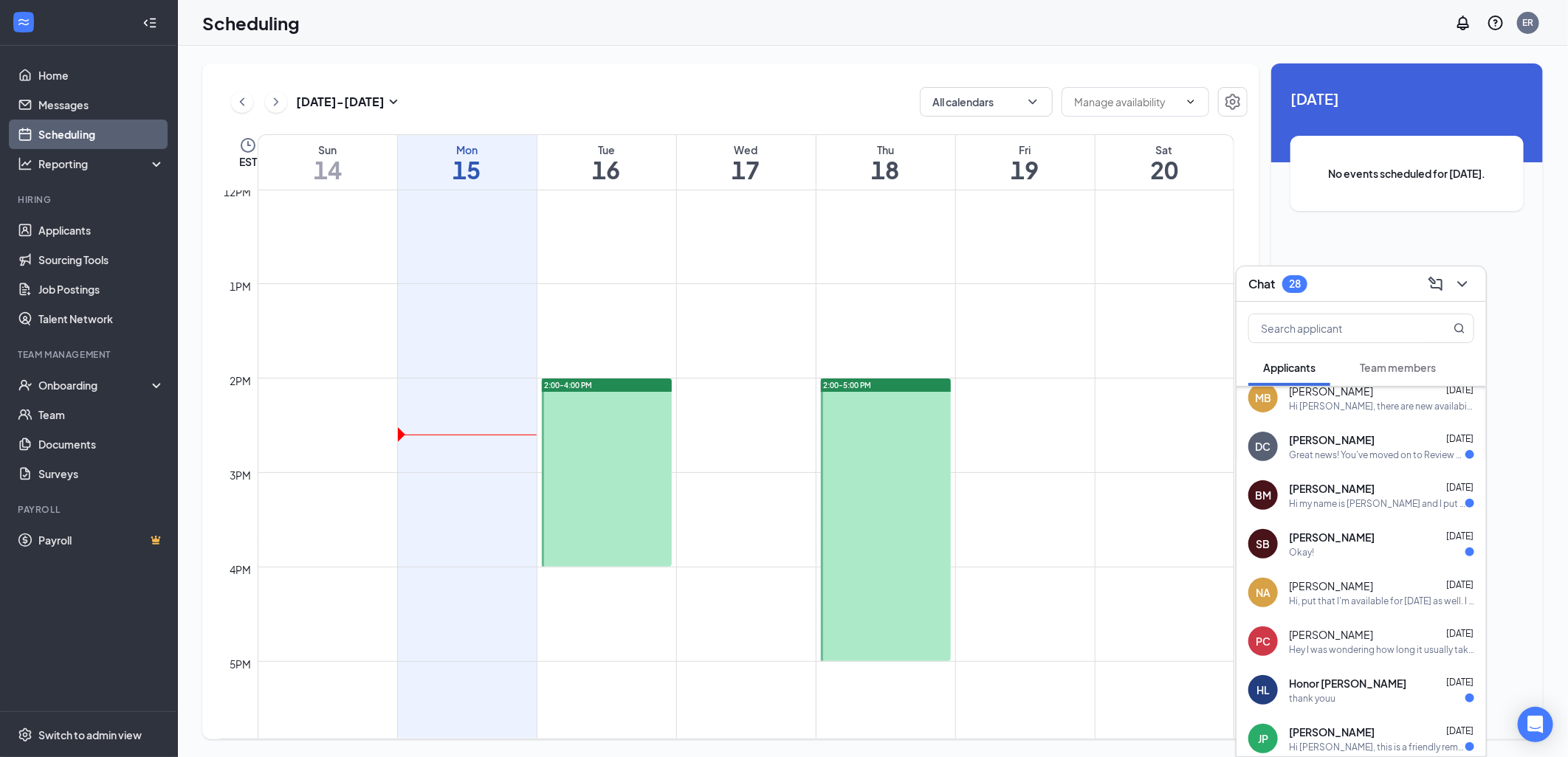
click at [1312, 541] on span "saniya brown" at bounding box center [1332, 537] width 86 height 15
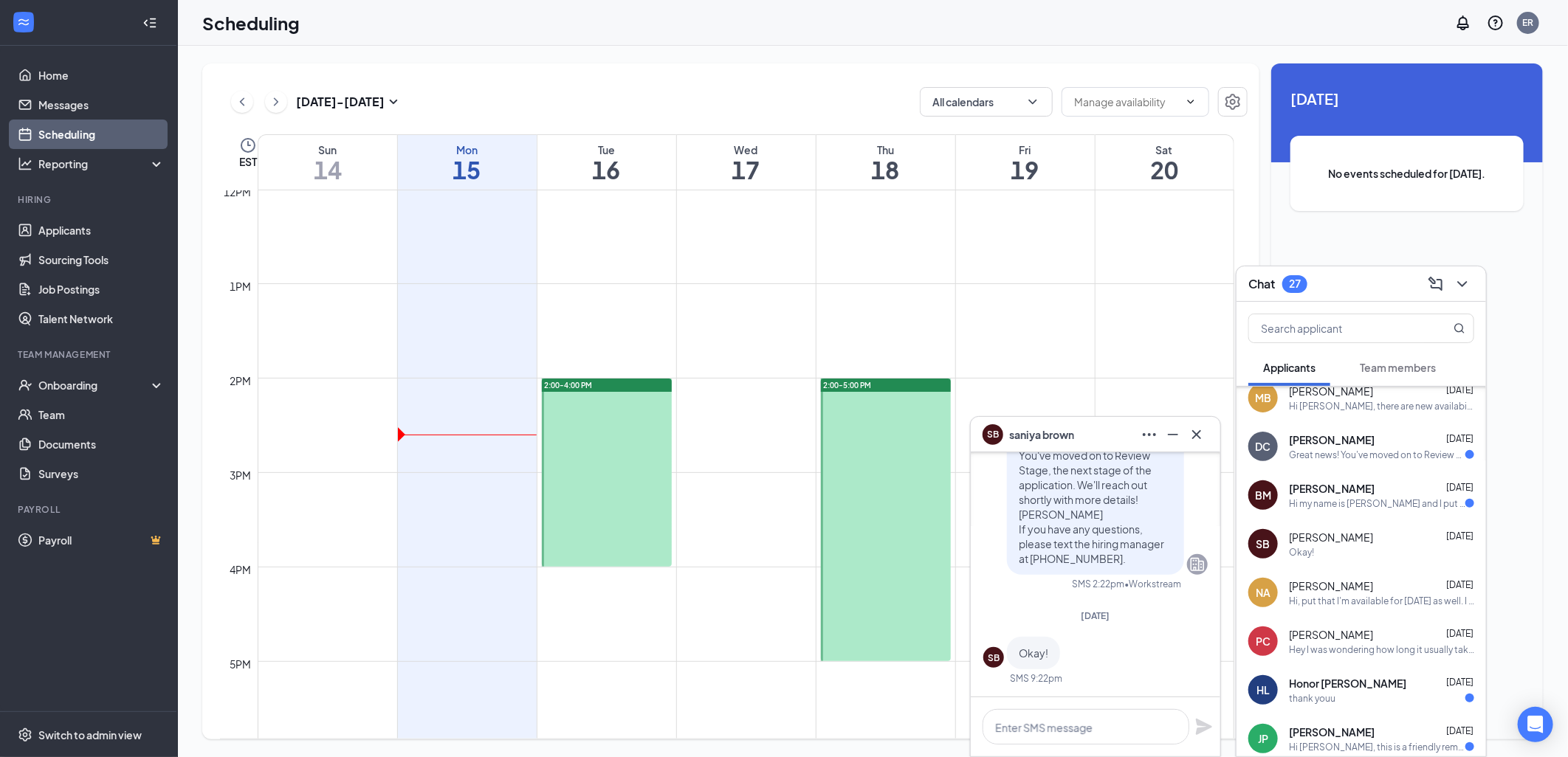
scroll to position [1, 0]
click at [1199, 435] on icon "Cross" at bounding box center [1197, 435] width 18 height 18
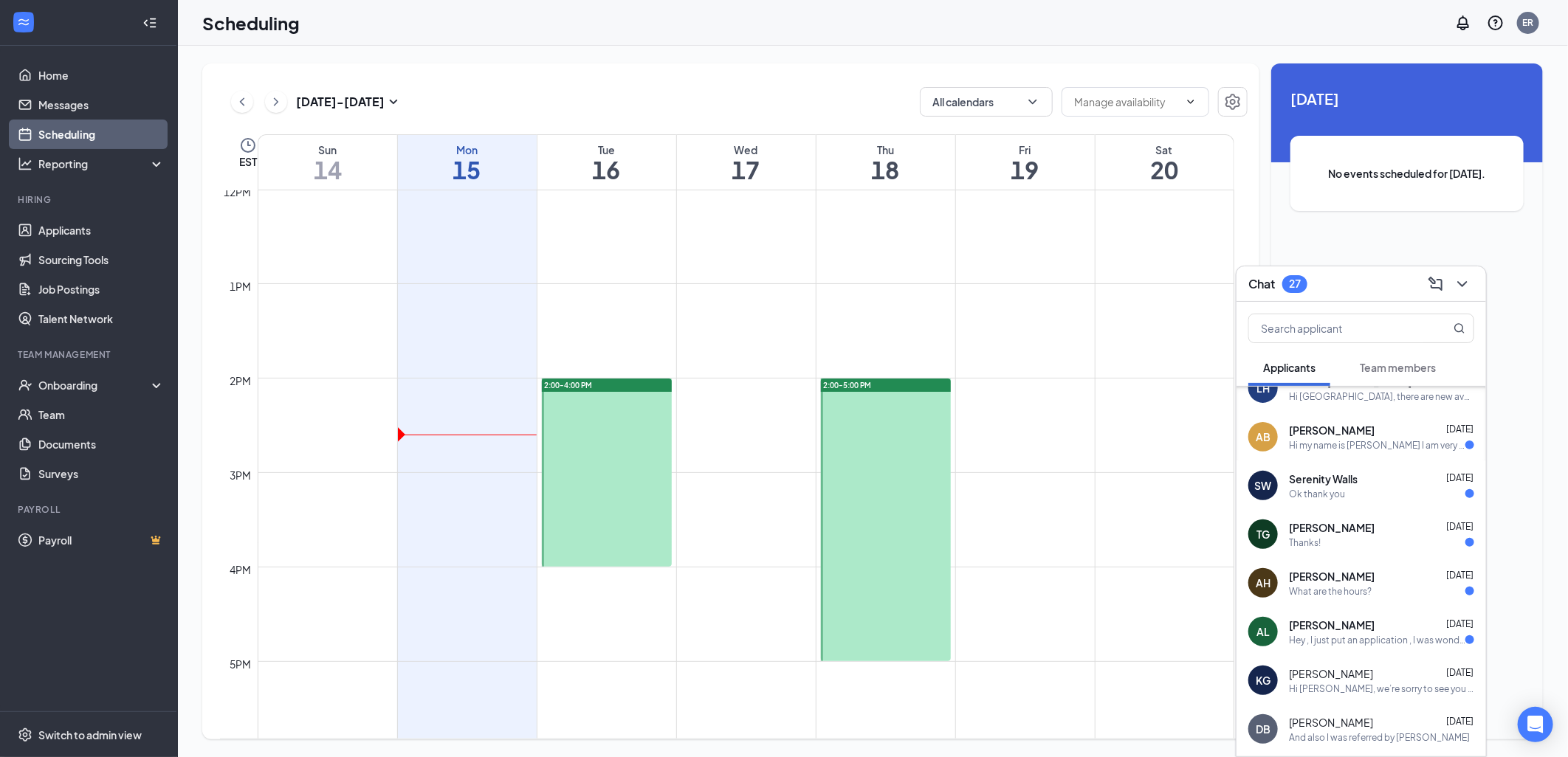
scroll to position [20, 0]
click at [1349, 594] on div "What are the hours?" at bounding box center [1331, 594] width 83 height 12
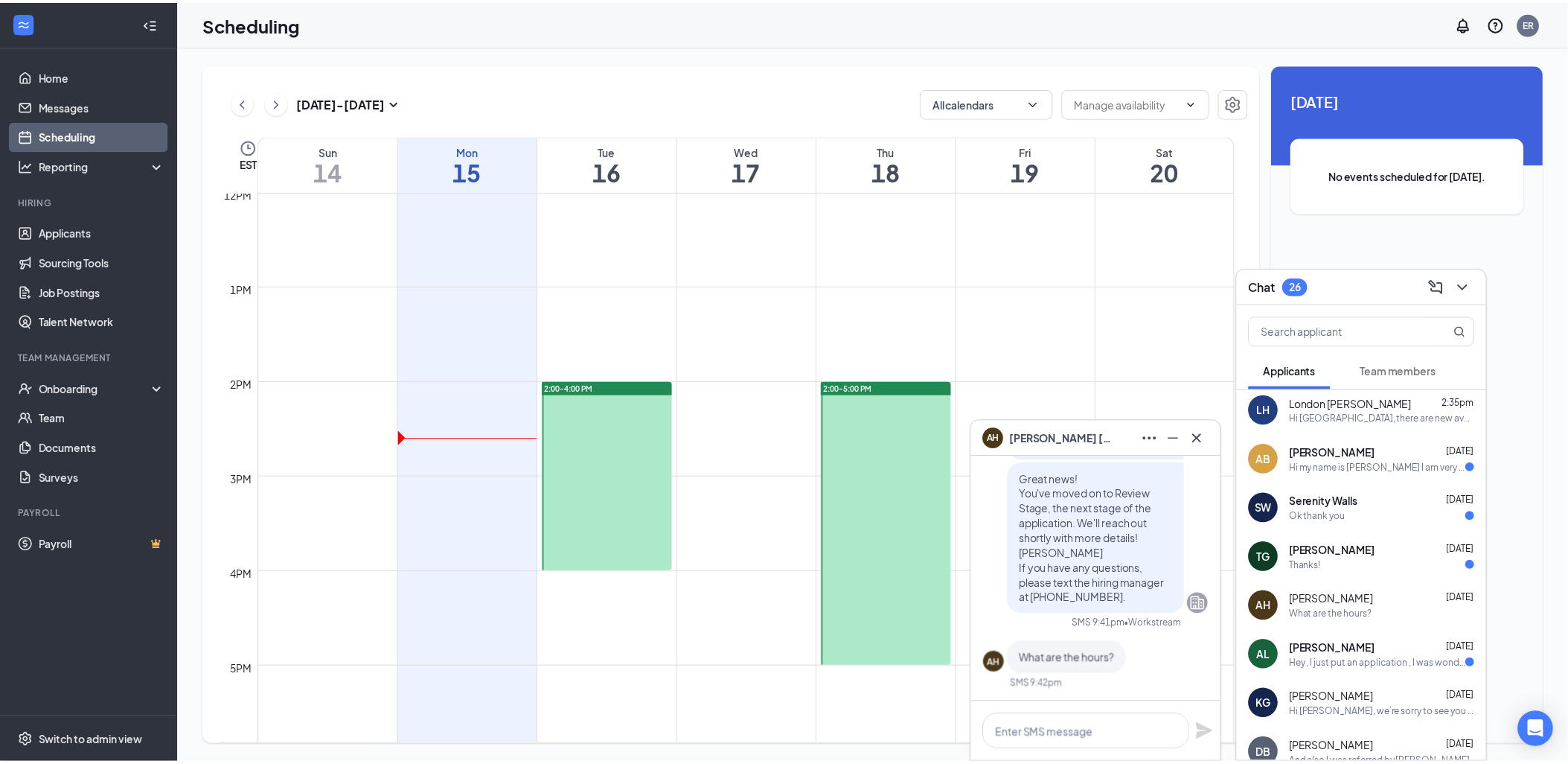
scroll to position [0, 0]
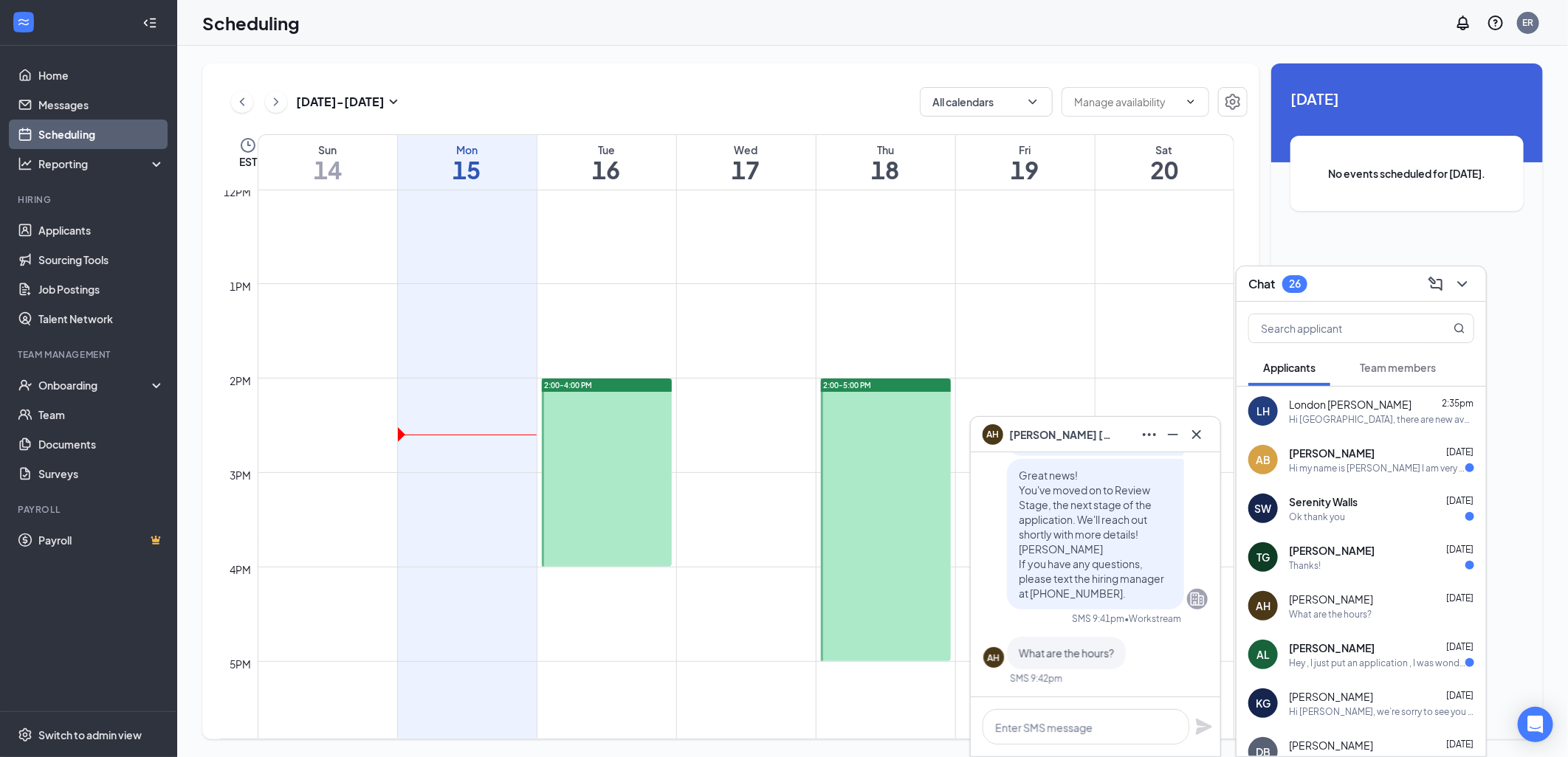
click at [1344, 473] on div "Hi my name is aayden Byrd I am very interested in this job" at bounding box center [1378, 468] width 177 height 12
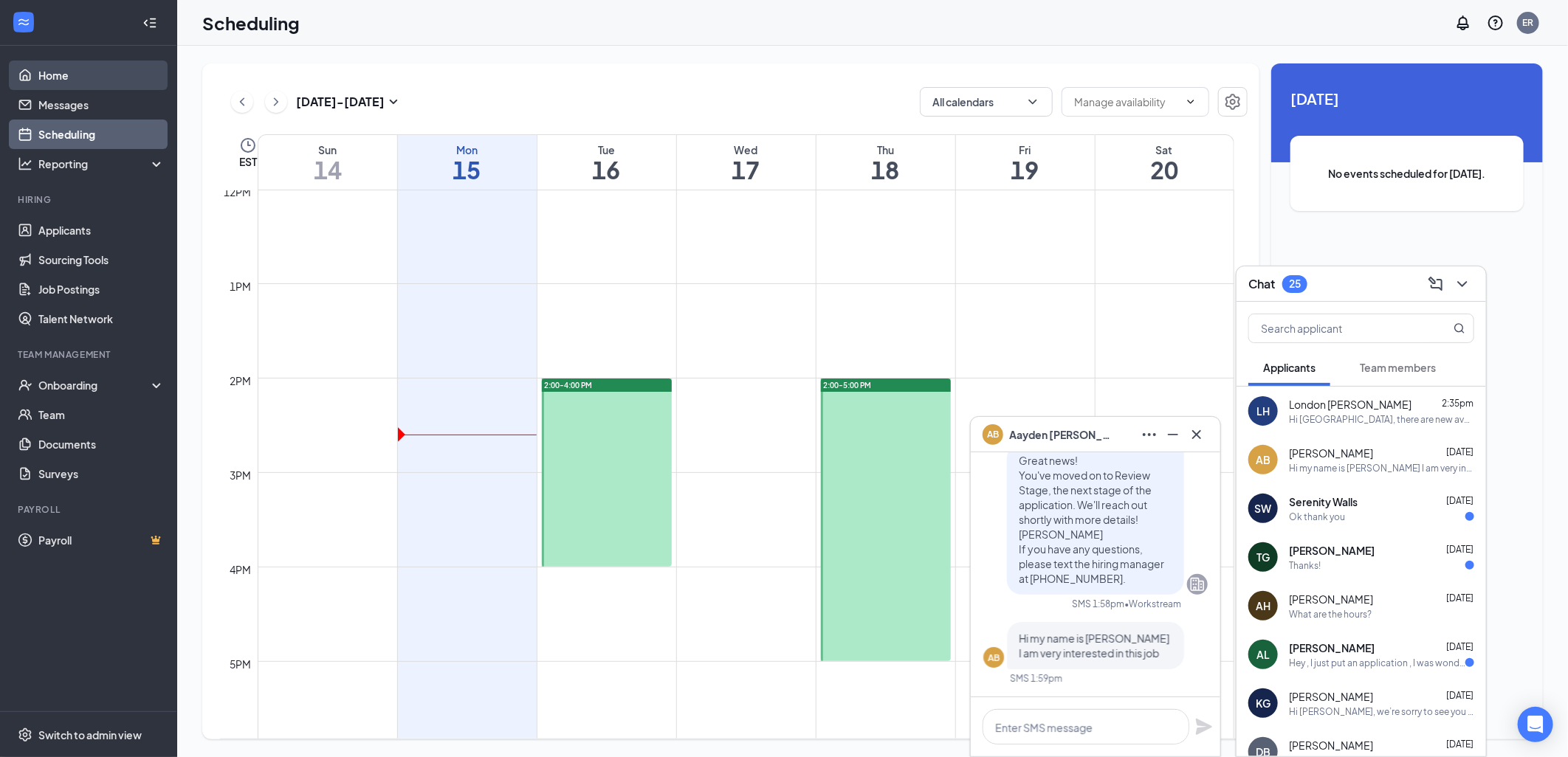
click at [74, 74] on link "Home" at bounding box center [101, 74] width 126 height 29
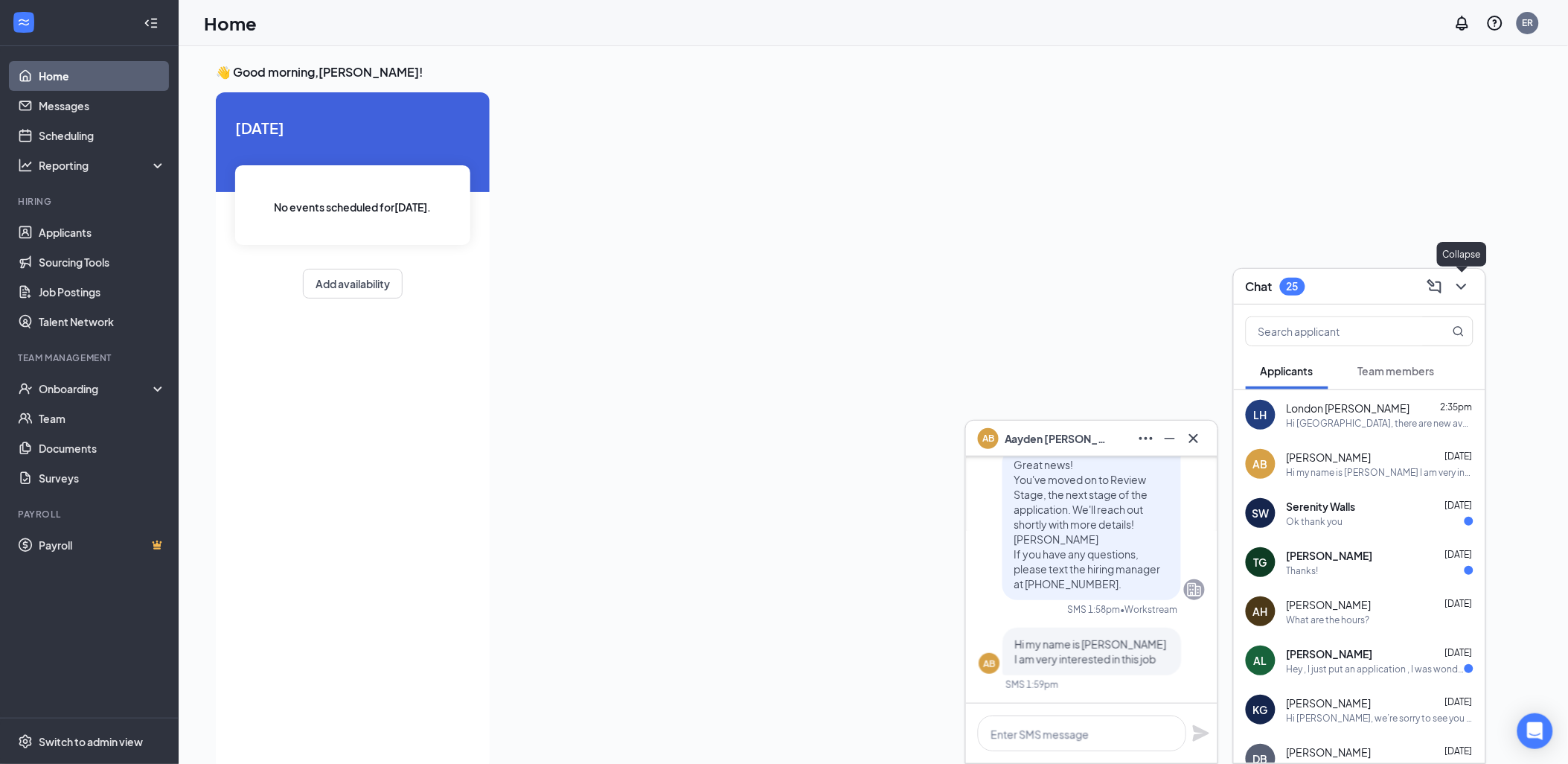
click at [1462, 289] on icon "ChevronDown" at bounding box center [1462, 287] width 18 height 18
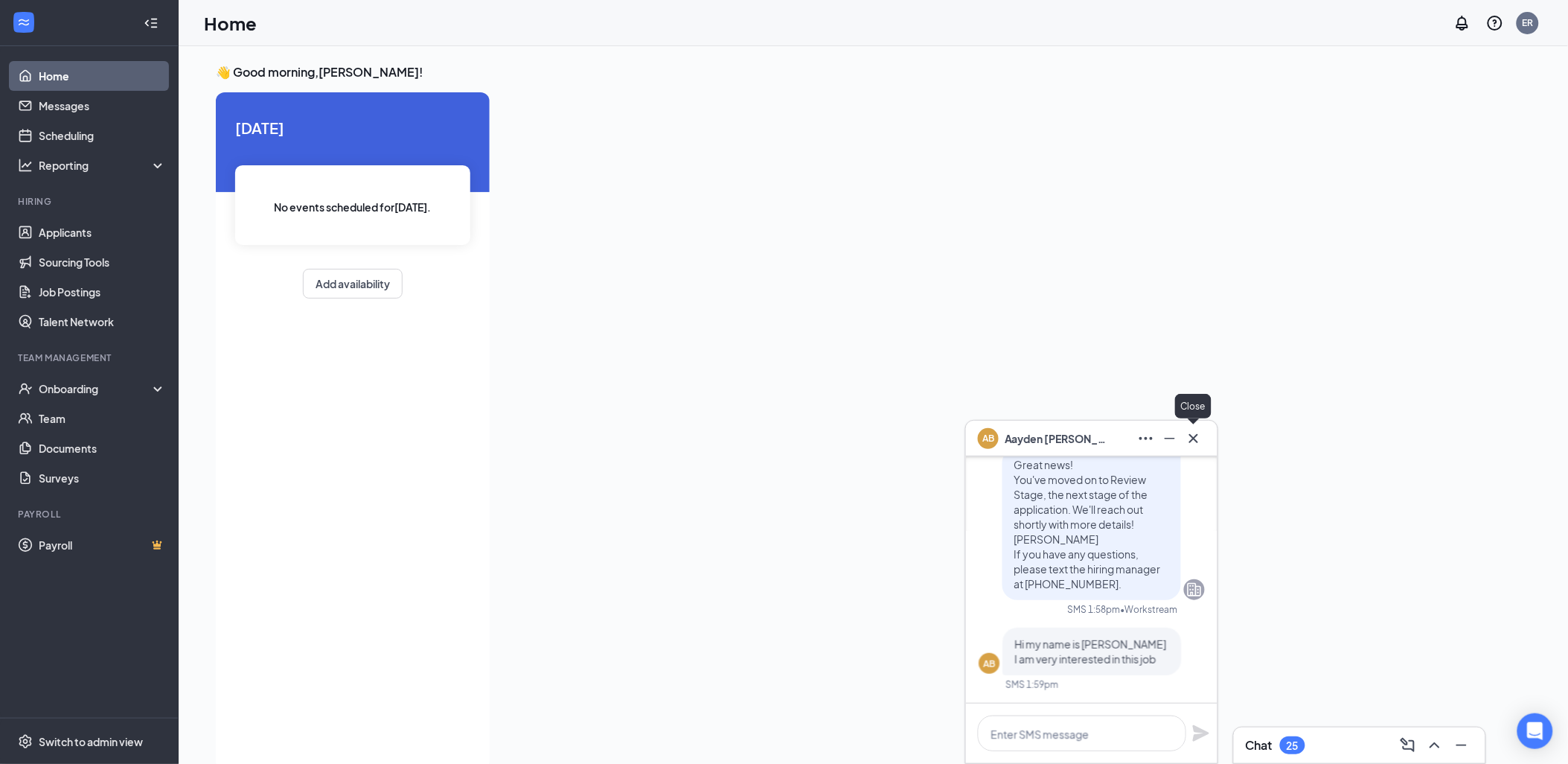
click at [1200, 440] on icon "Cross" at bounding box center [1194, 439] width 18 height 18
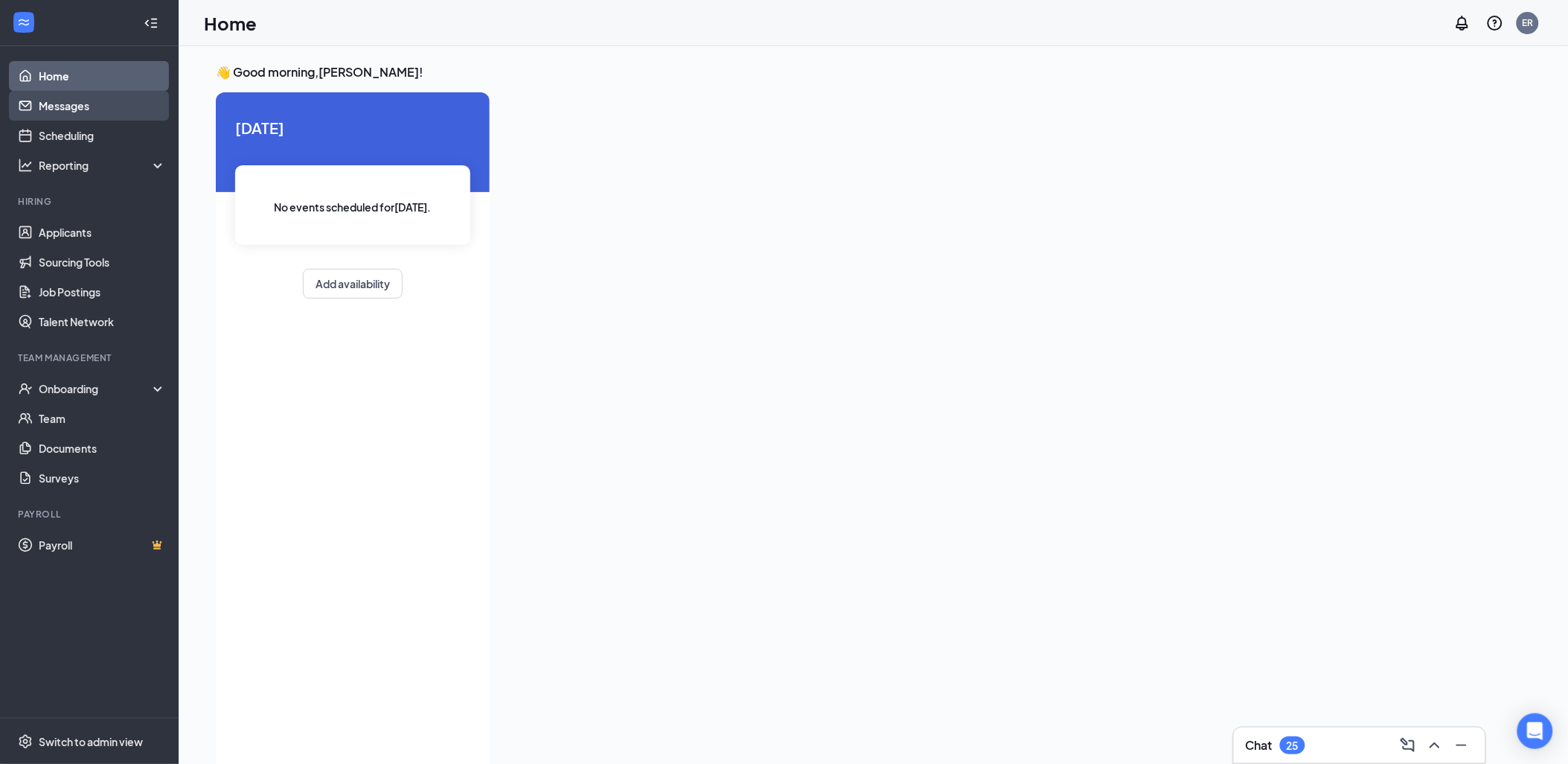
click at [79, 109] on link "Messages" at bounding box center [102, 105] width 127 height 29
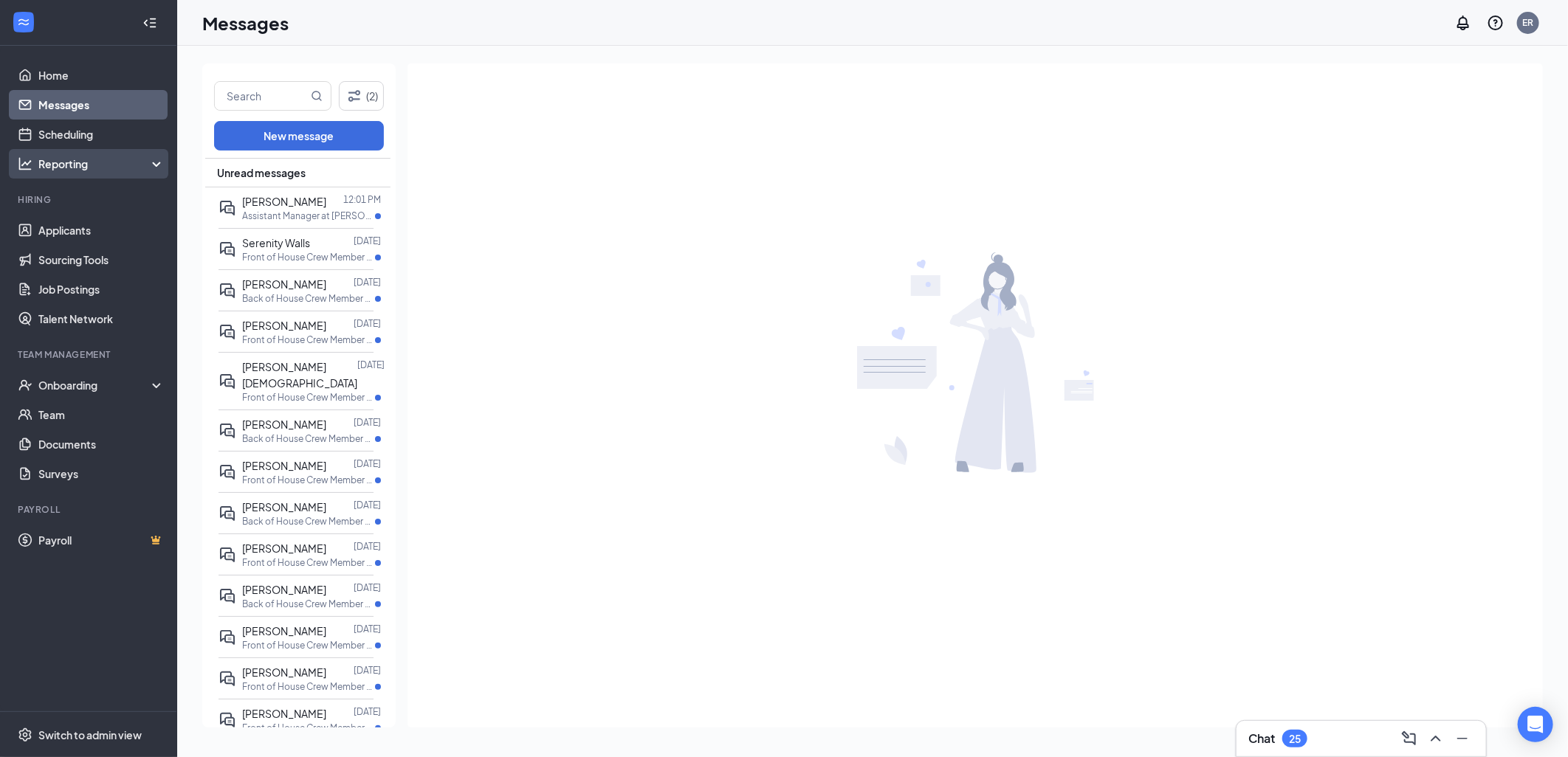
click at [76, 157] on div "Reporting" at bounding box center [102, 163] width 127 height 15
click at [77, 186] on link "Dashboards" at bounding box center [101, 193] width 126 height 29
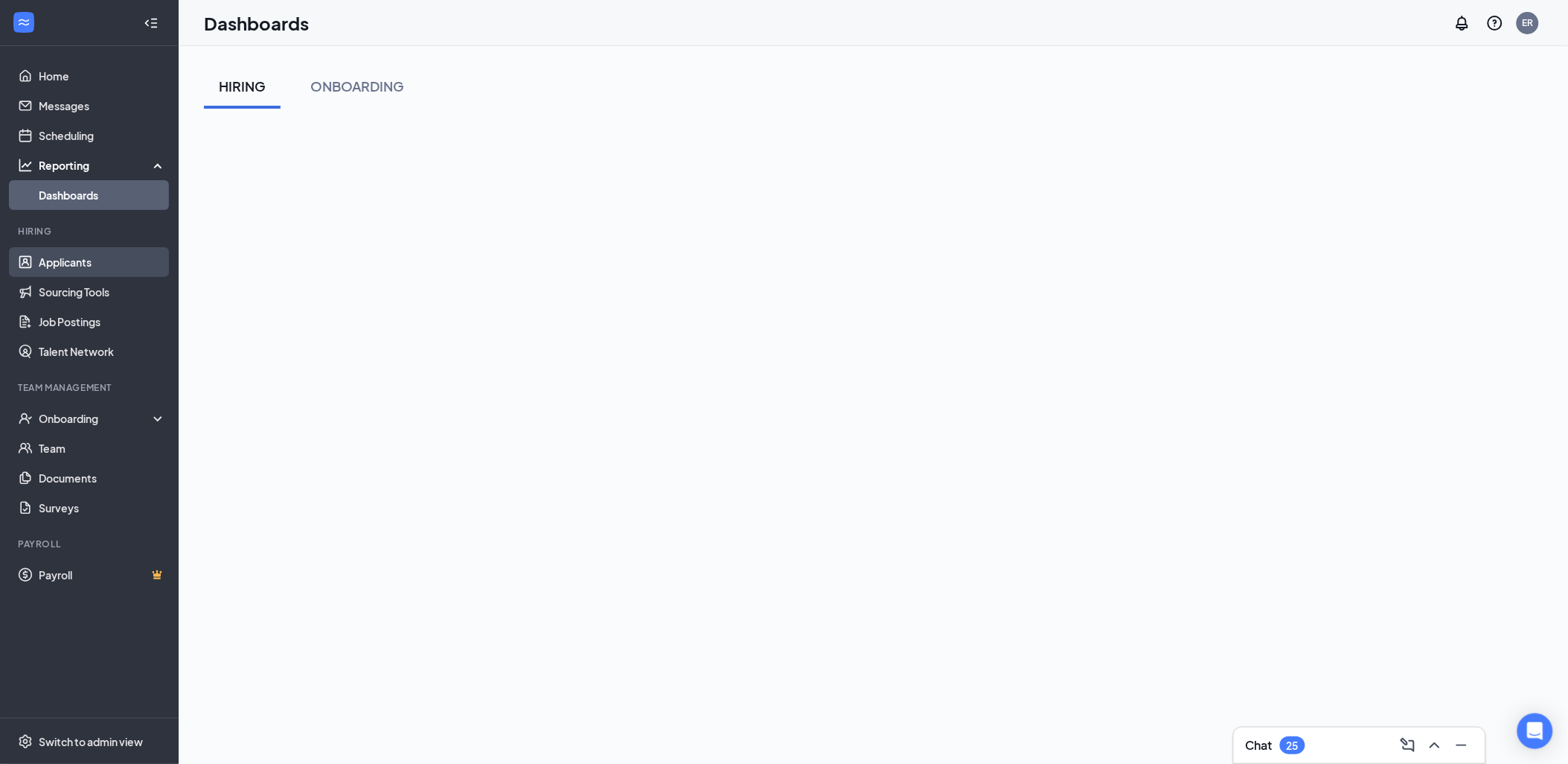
click at [80, 265] on link "Applicants" at bounding box center [102, 261] width 127 height 29
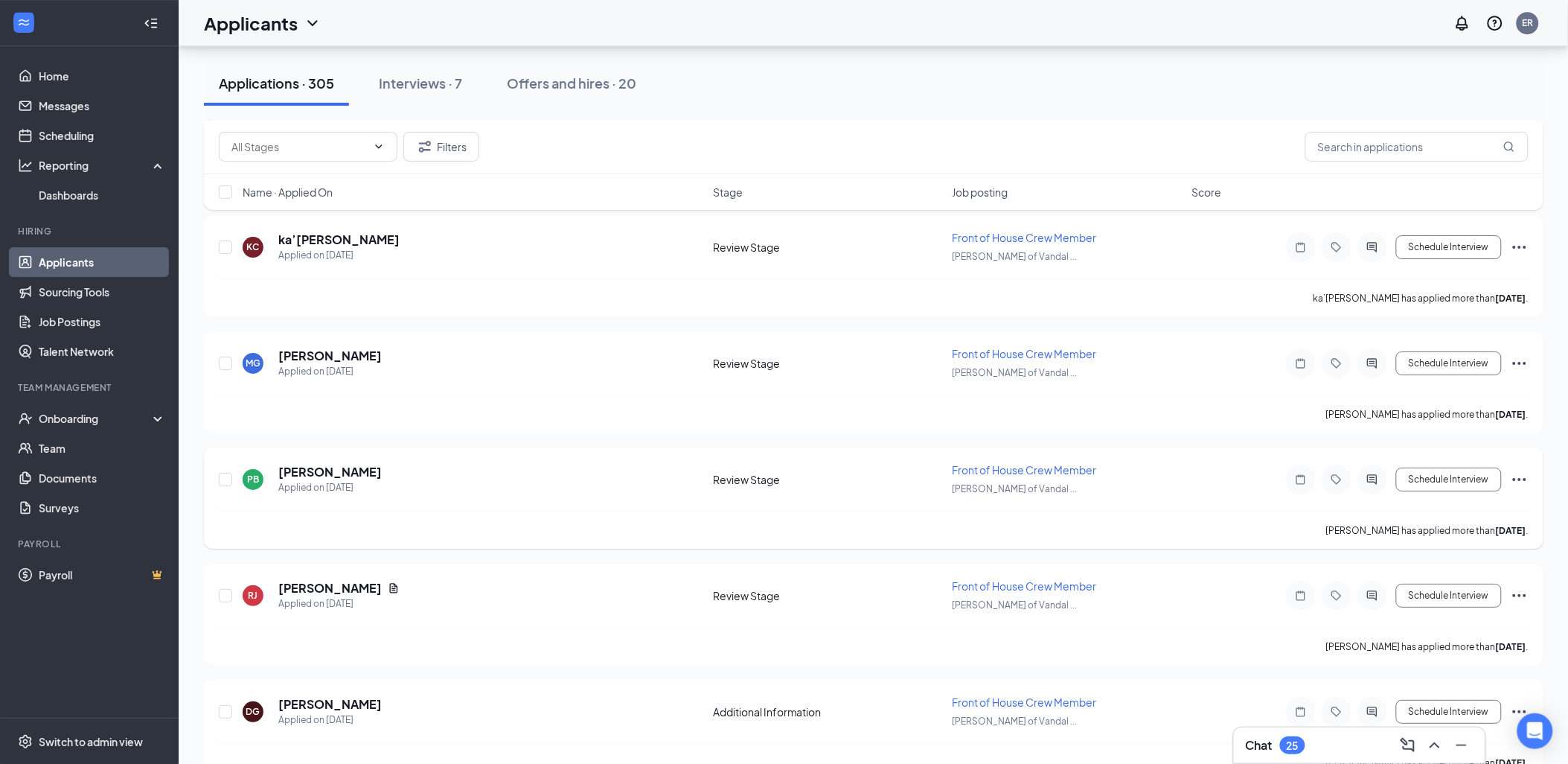
scroll to position [1670, 0]
